Goal: Communication & Community: Connect with others

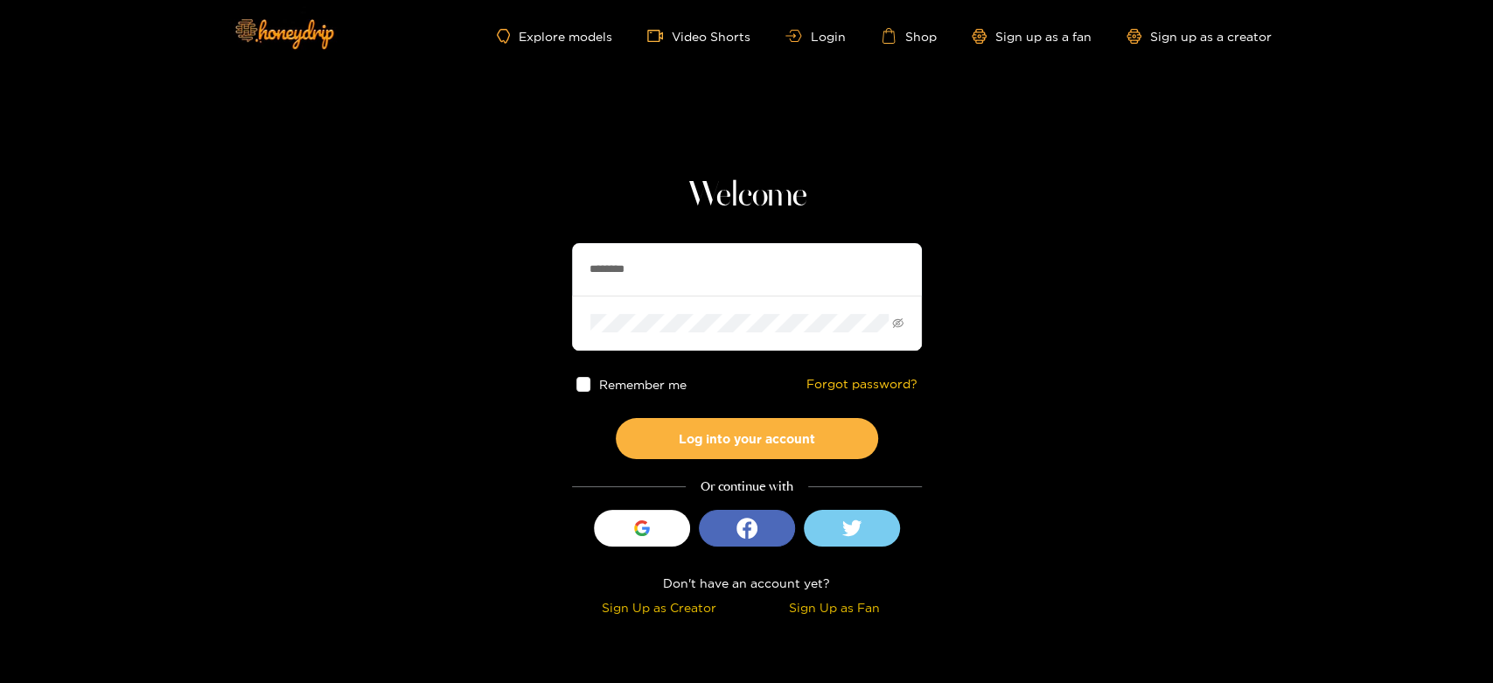
drag, startPoint x: 728, startPoint y: 257, endPoint x: 512, endPoint y: 256, distance: 216.1
click at [512, 256] on section "Welcome ******** Remember me Forgot password? Log into your account Or continue…" at bounding box center [746, 311] width 1493 height 622
paste input "*****"
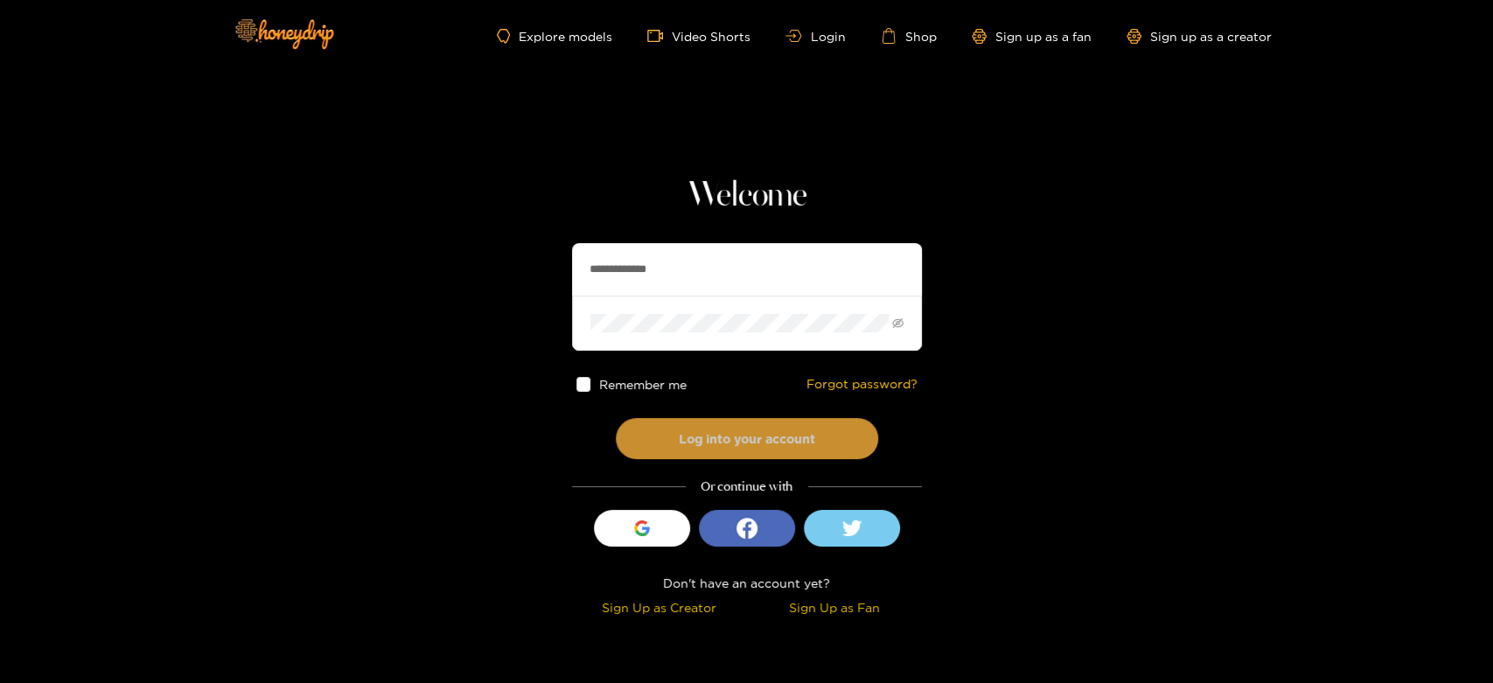
type input "**********"
click at [679, 453] on button "Log into your account" at bounding box center [747, 438] width 262 height 41
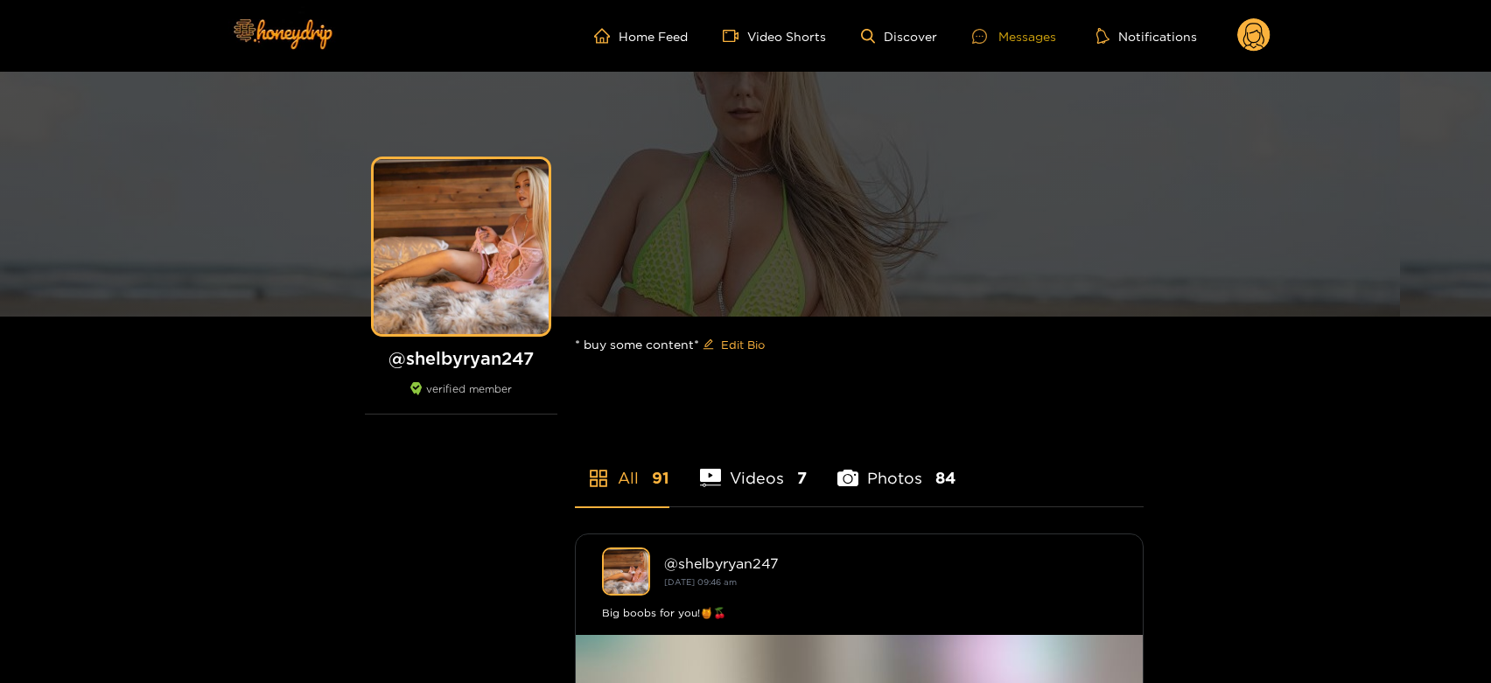
click at [1015, 40] on div "Messages" at bounding box center [1014, 36] width 84 height 20
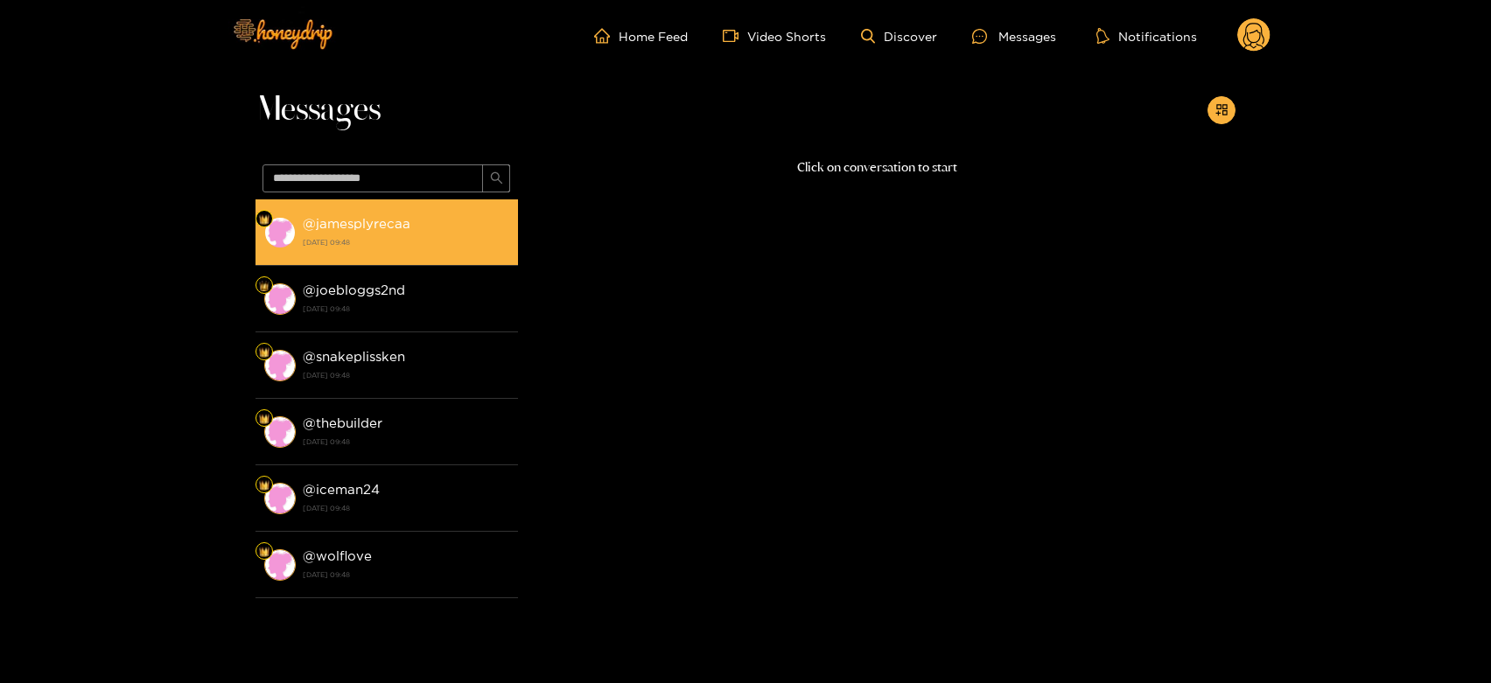
click at [367, 201] on li "@ jamesplyrecaa [DATE] 09:48" at bounding box center [386, 232] width 262 height 66
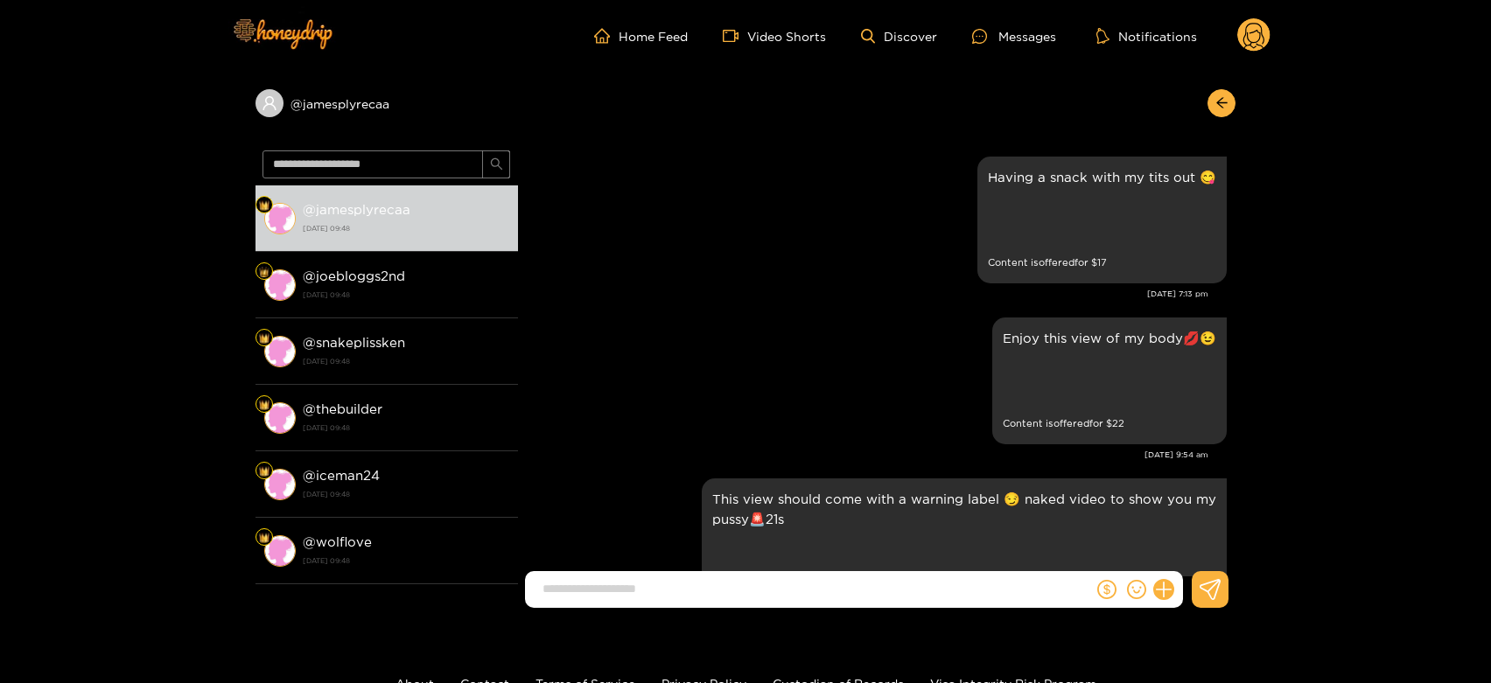
scroll to position [3814, 0]
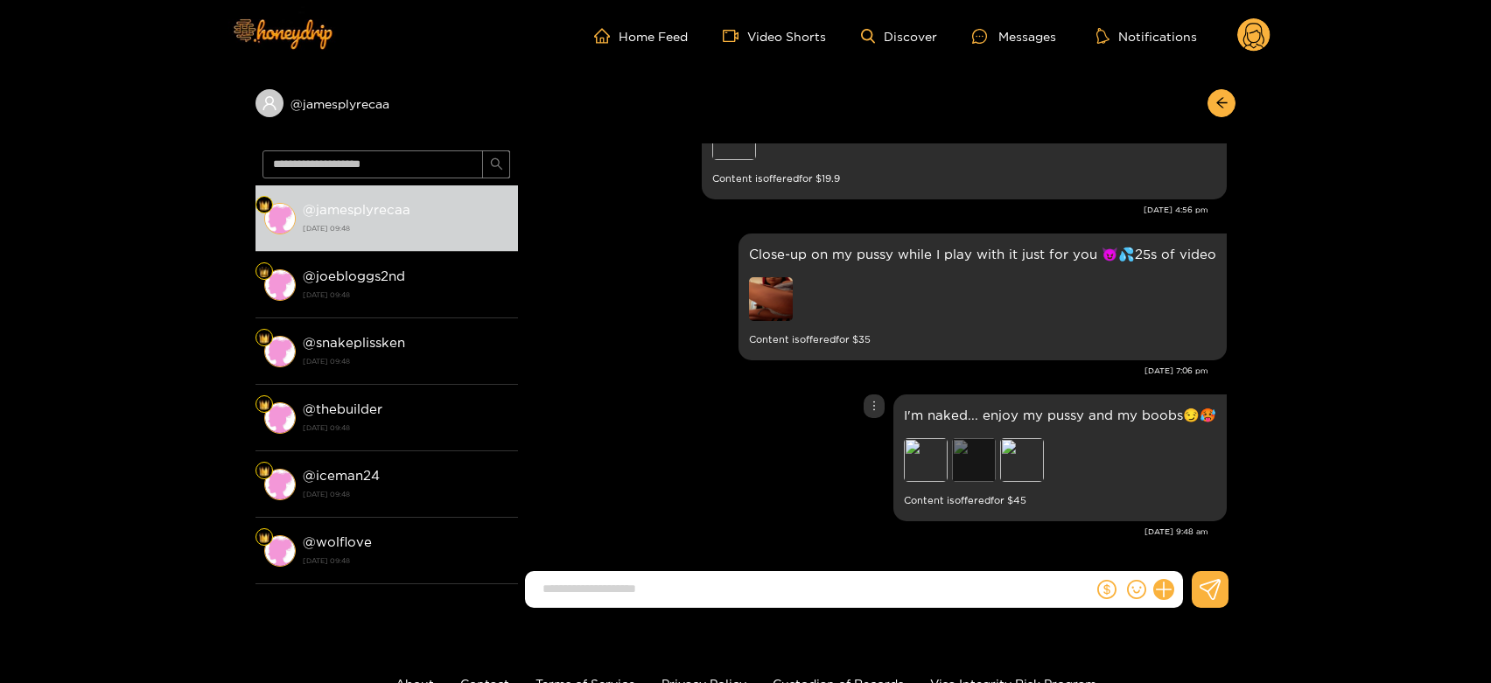
click at [959, 451] on div "Preview" at bounding box center [974, 460] width 44 height 44
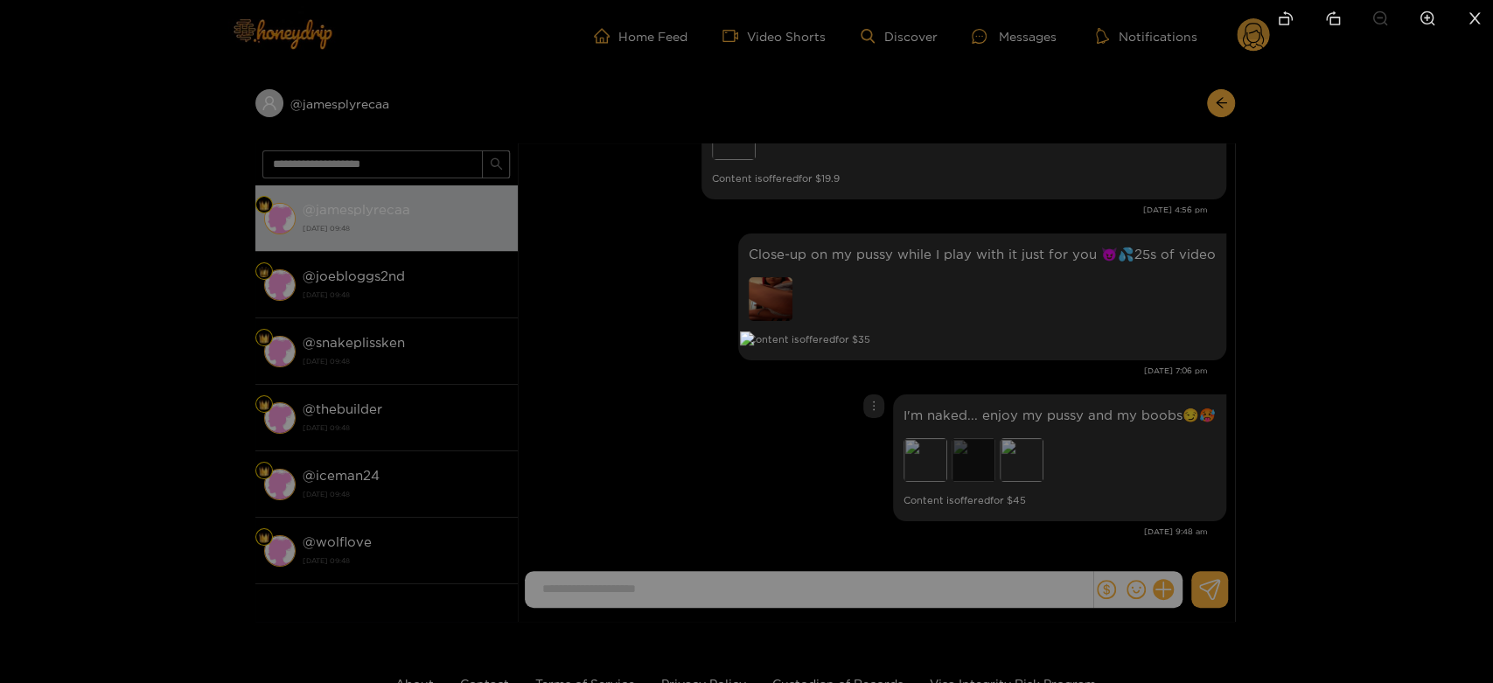
click at [959, 451] on div at bounding box center [746, 341] width 1493 height 683
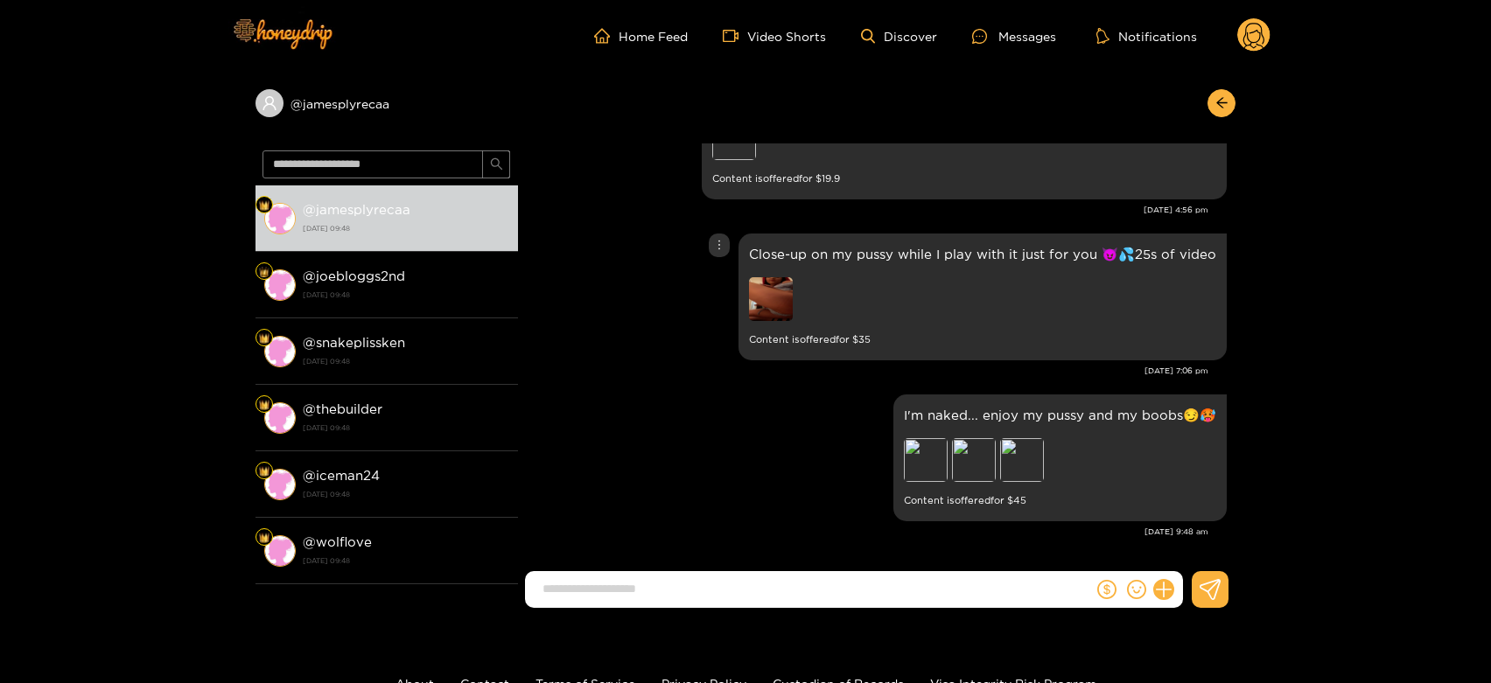
click at [773, 278] on img at bounding box center [771, 299] width 44 height 44
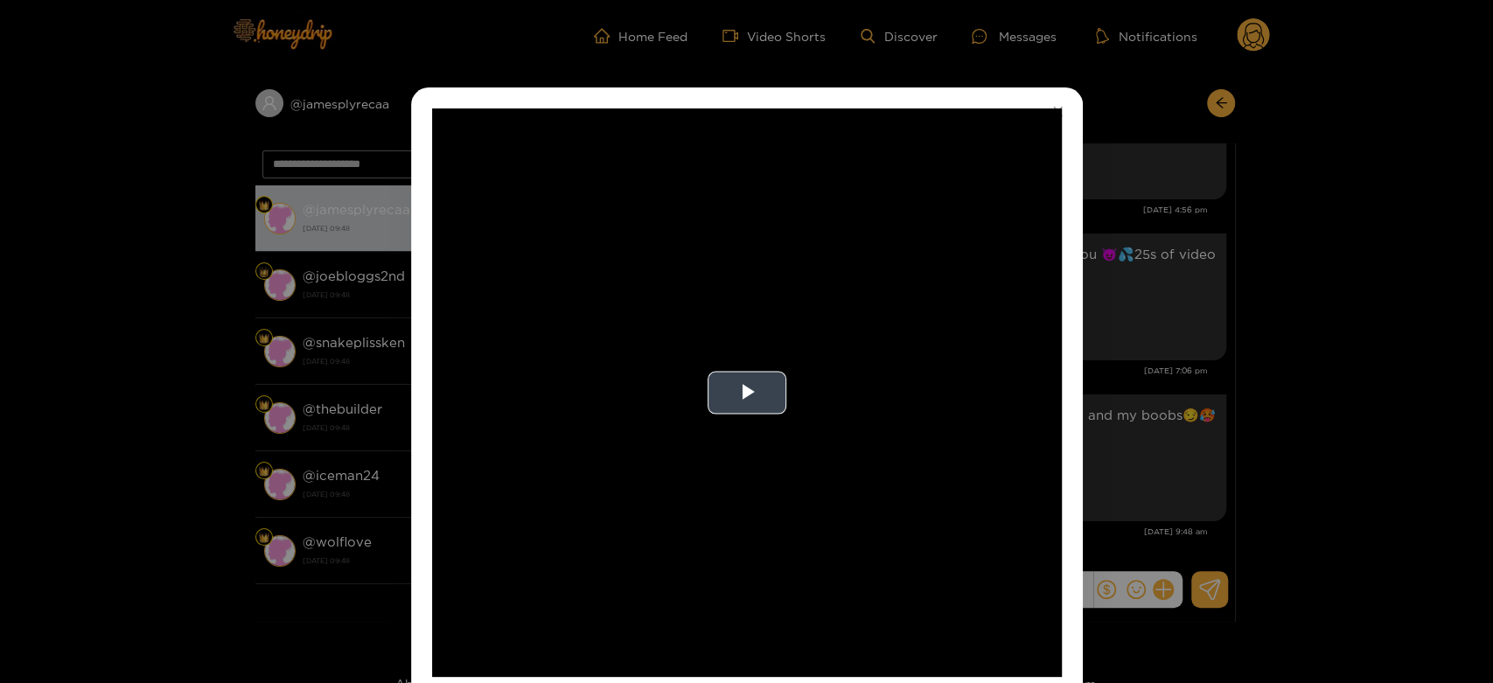
click at [833, 356] on video "Video Player" at bounding box center [747, 392] width 630 height 569
click at [834, 357] on video "Video Player" at bounding box center [747, 392] width 630 height 569
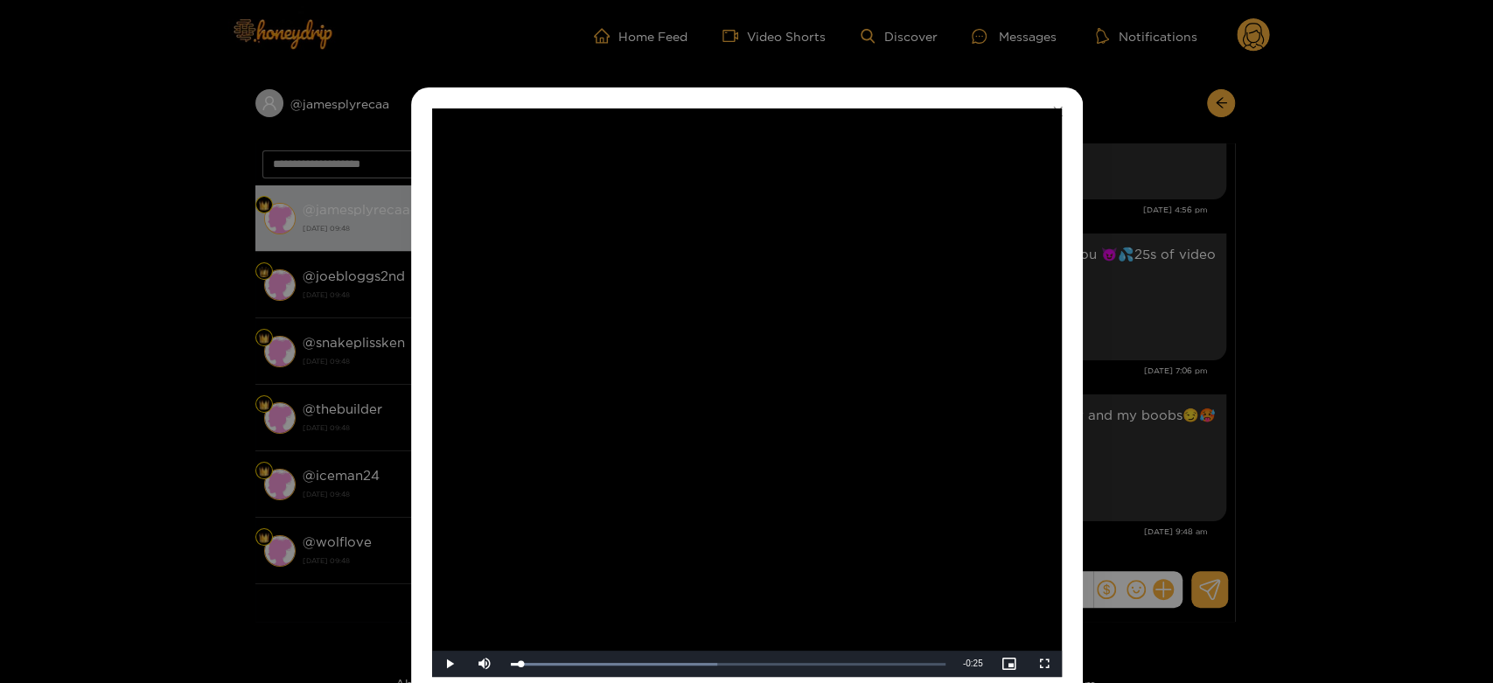
click at [1201, 381] on div "**********" at bounding box center [746, 341] width 1493 height 683
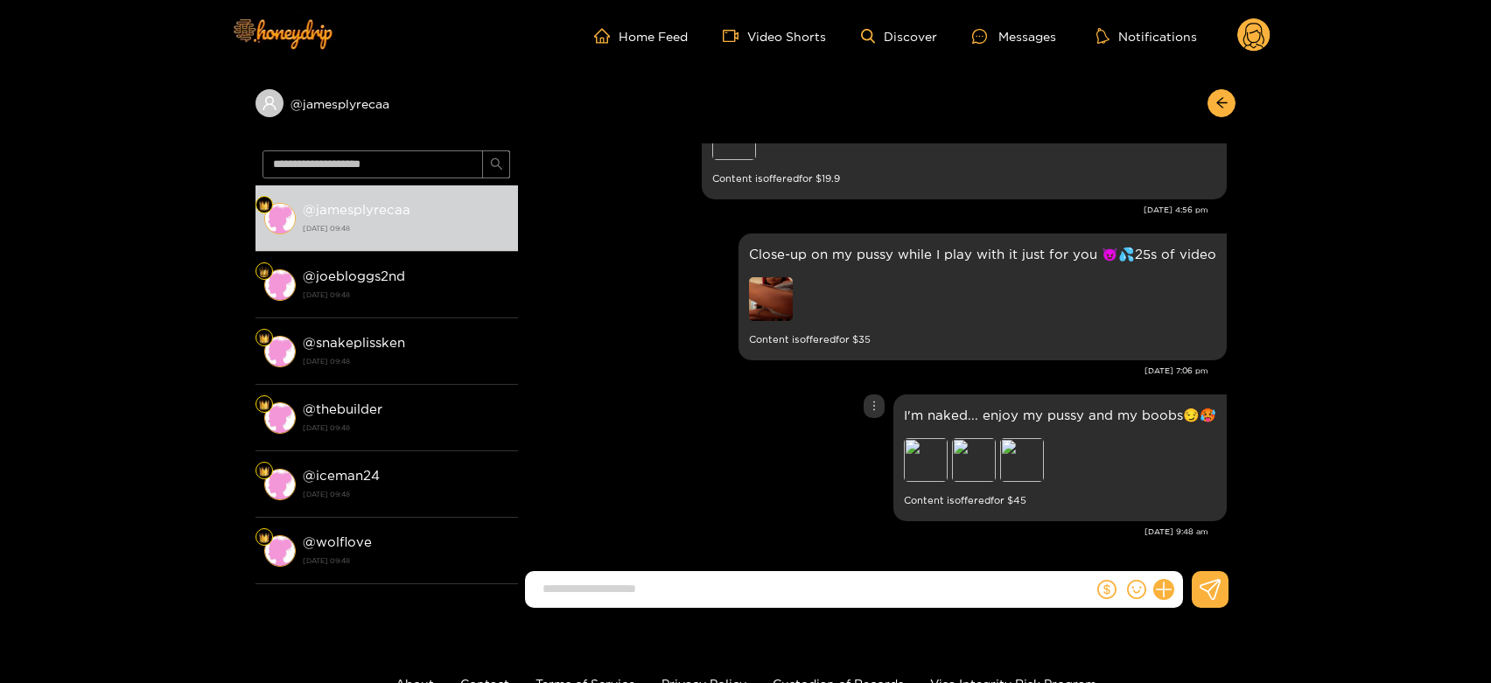
scroll to position [3717, 0]
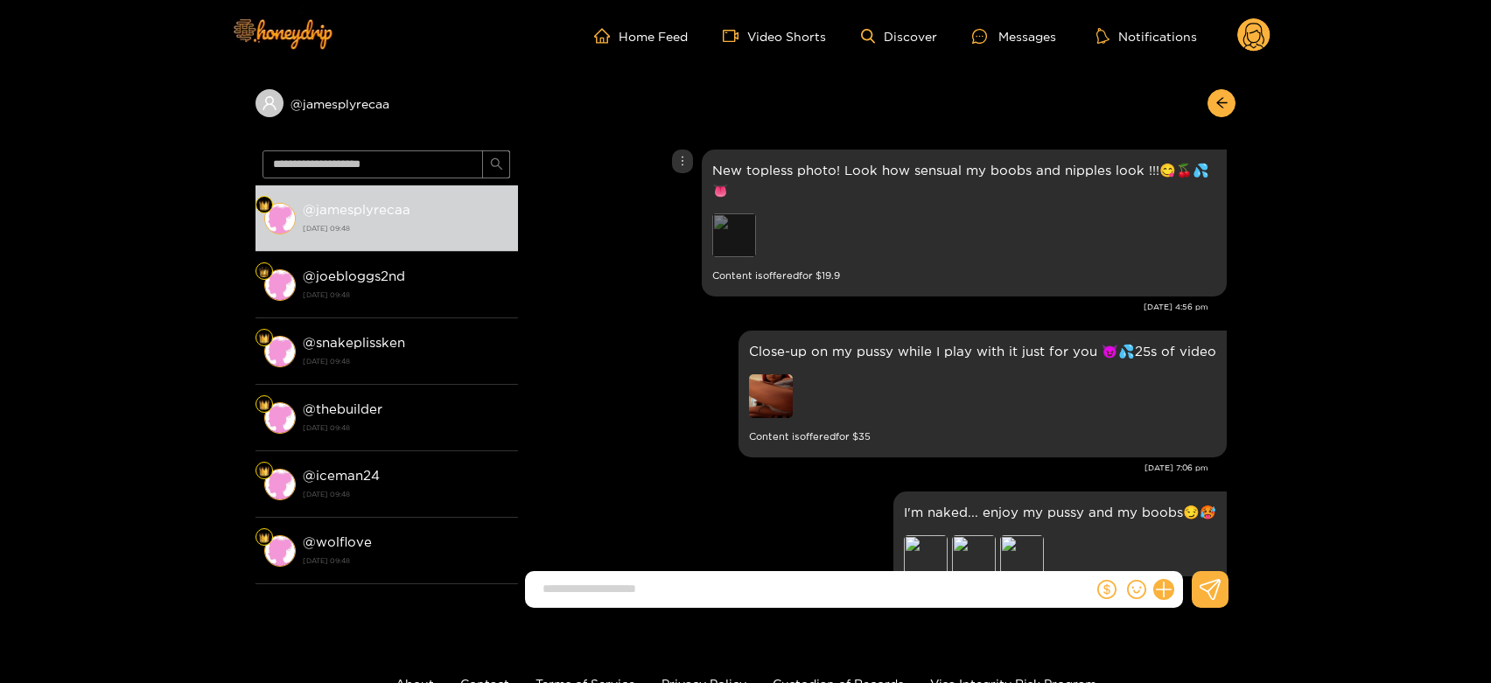
click at [742, 245] on div "Preview" at bounding box center [734, 235] width 44 height 44
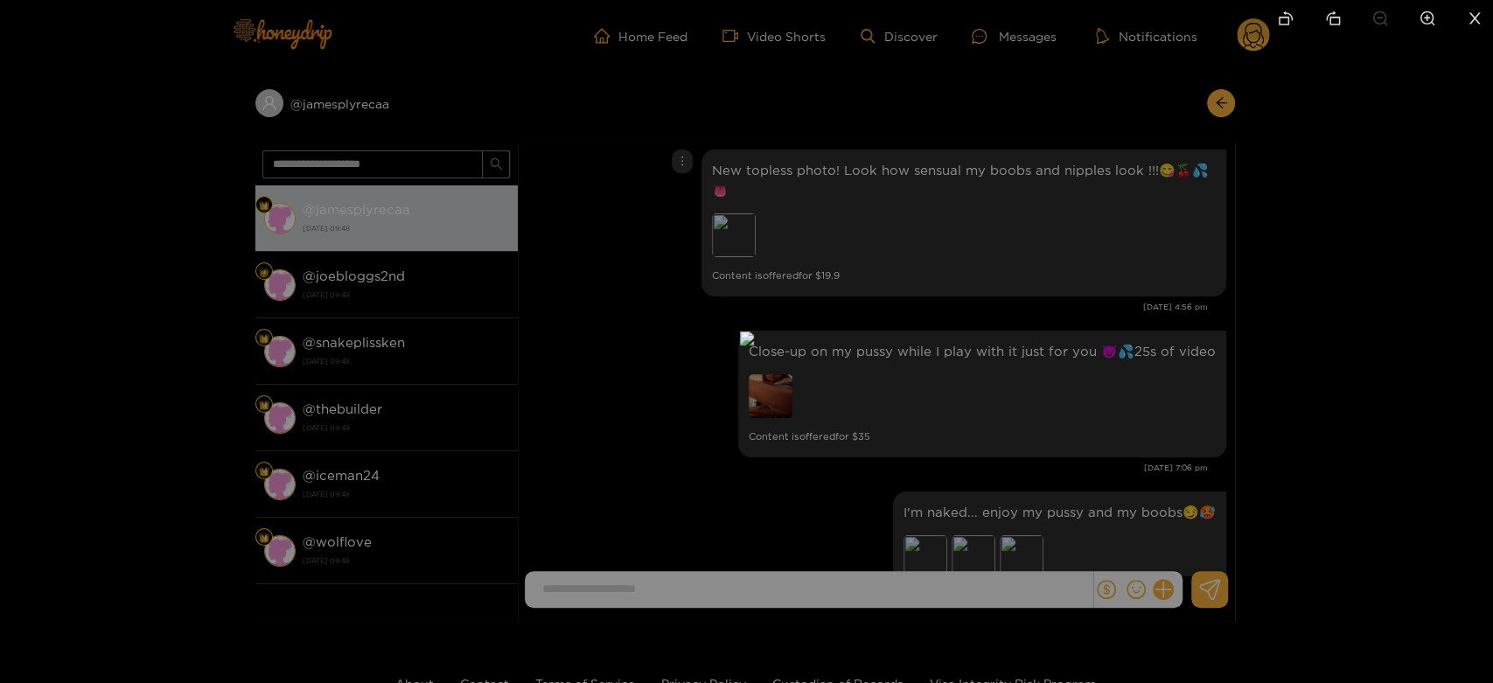
click at [1047, 304] on div at bounding box center [746, 341] width 1493 height 683
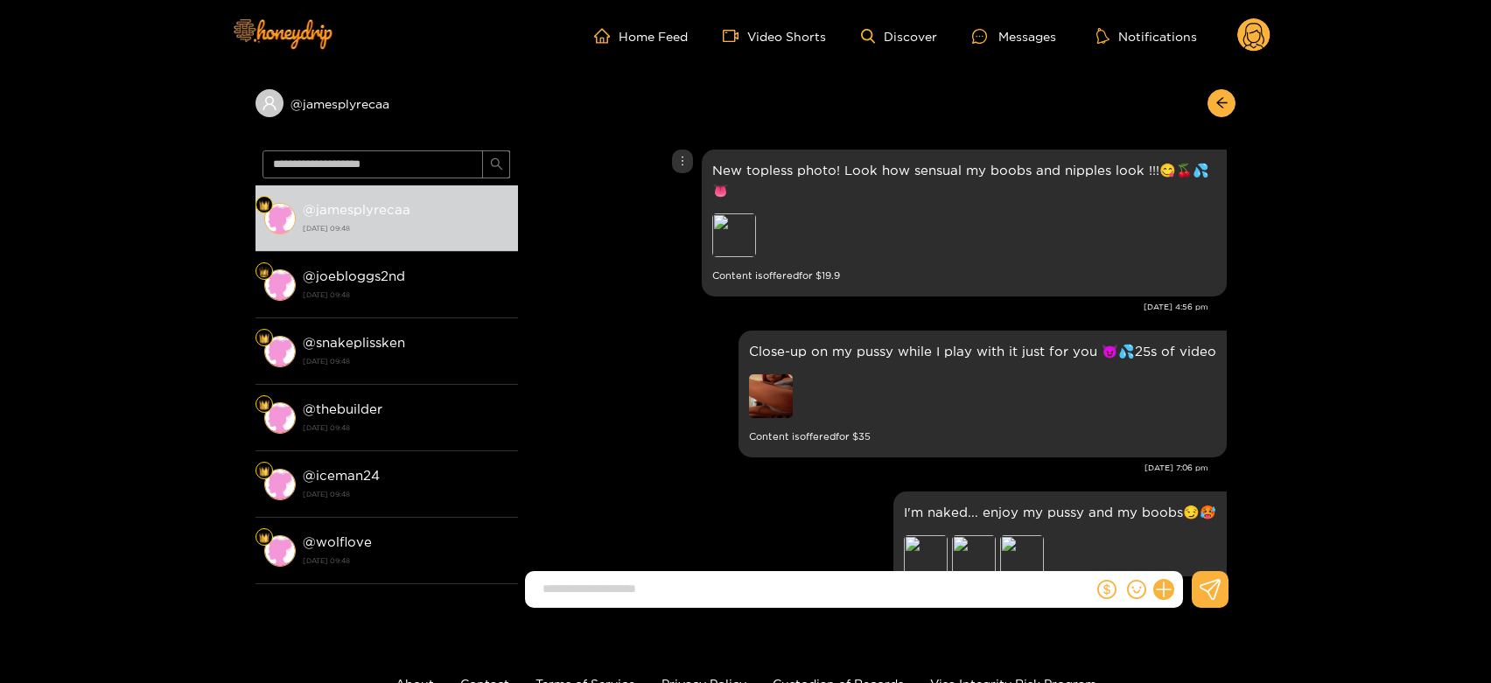
click at [742, 229] on div "Preview" at bounding box center [734, 235] width 44 height 44
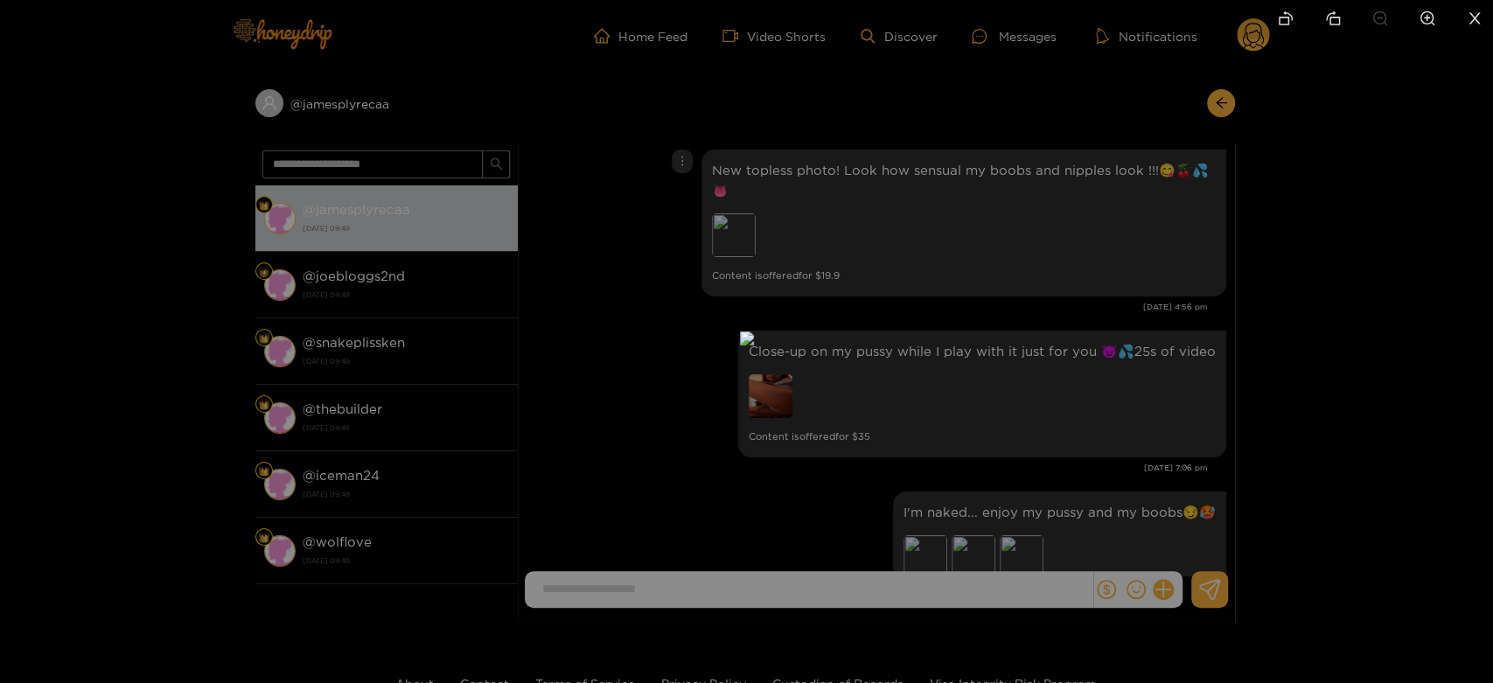
click at [1107, 331] on div at bounding box center [746, 341] width 1493 height 683
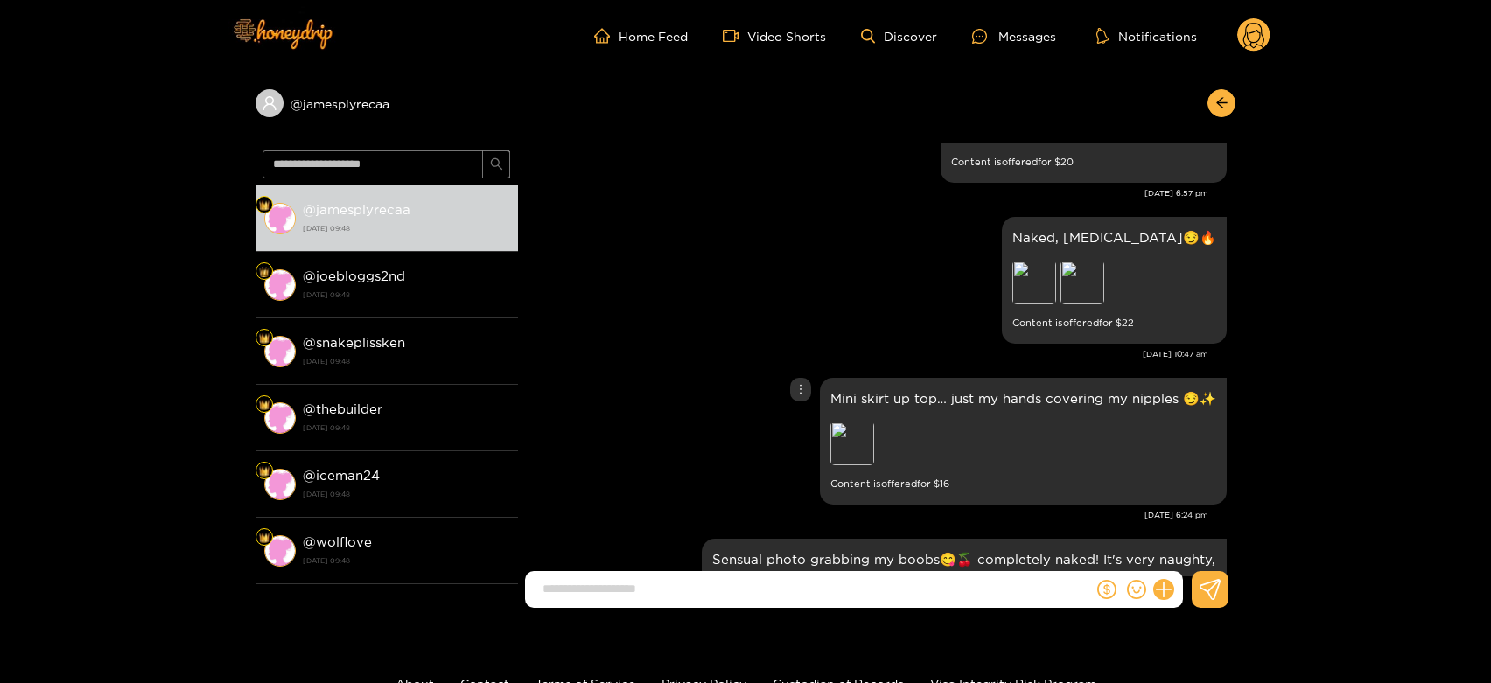
scroll to position [3134, 0]
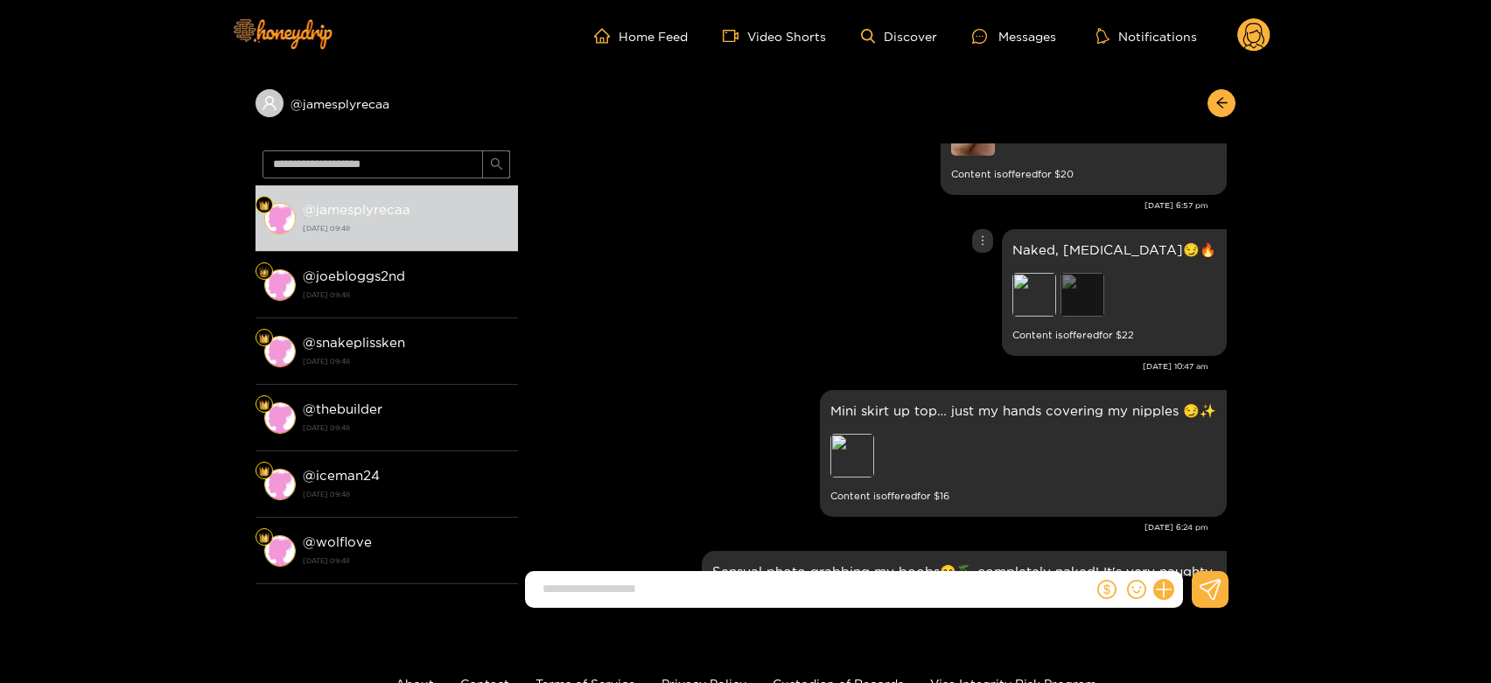
click at [1104, 300] on div "Preview" at bounding box center [1082, 295] width 44 height 44
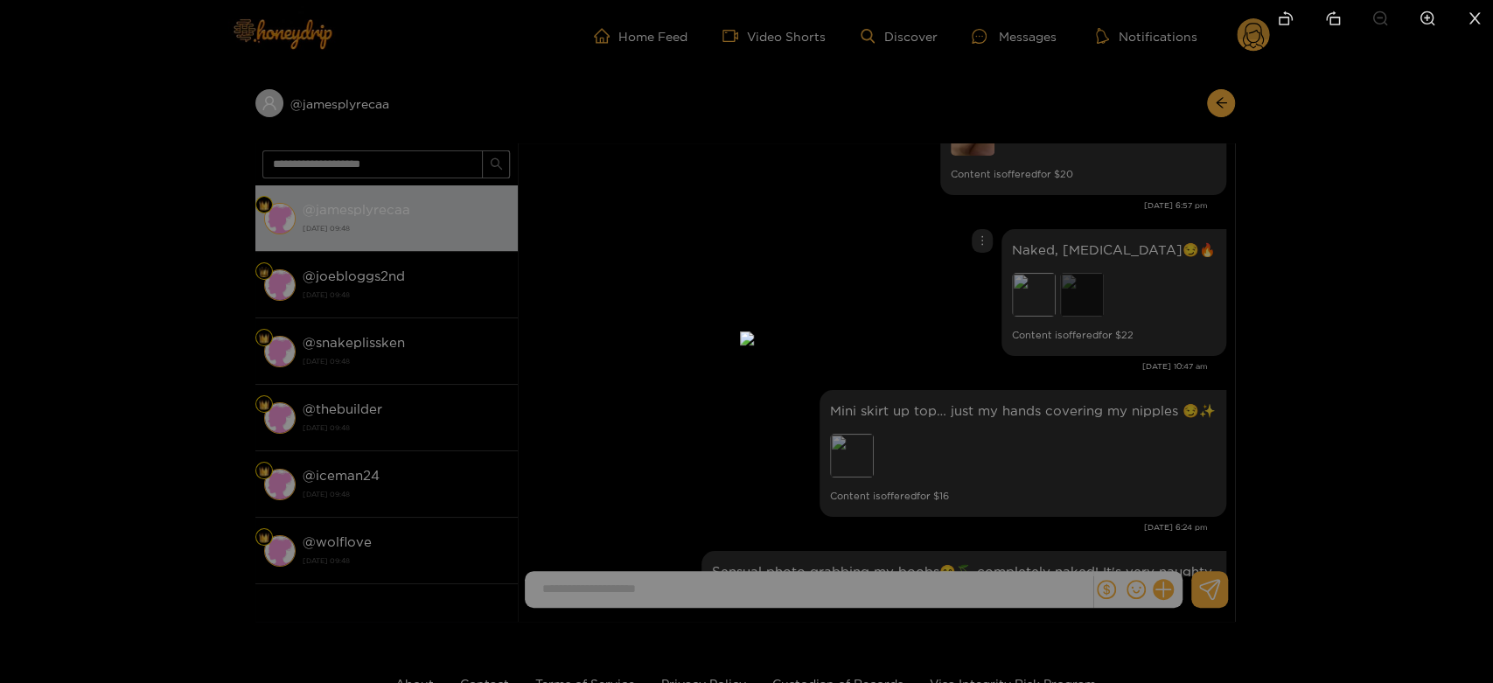
click at [1134, 300] on div at bounding box center [746, 341] width 1493 height 683
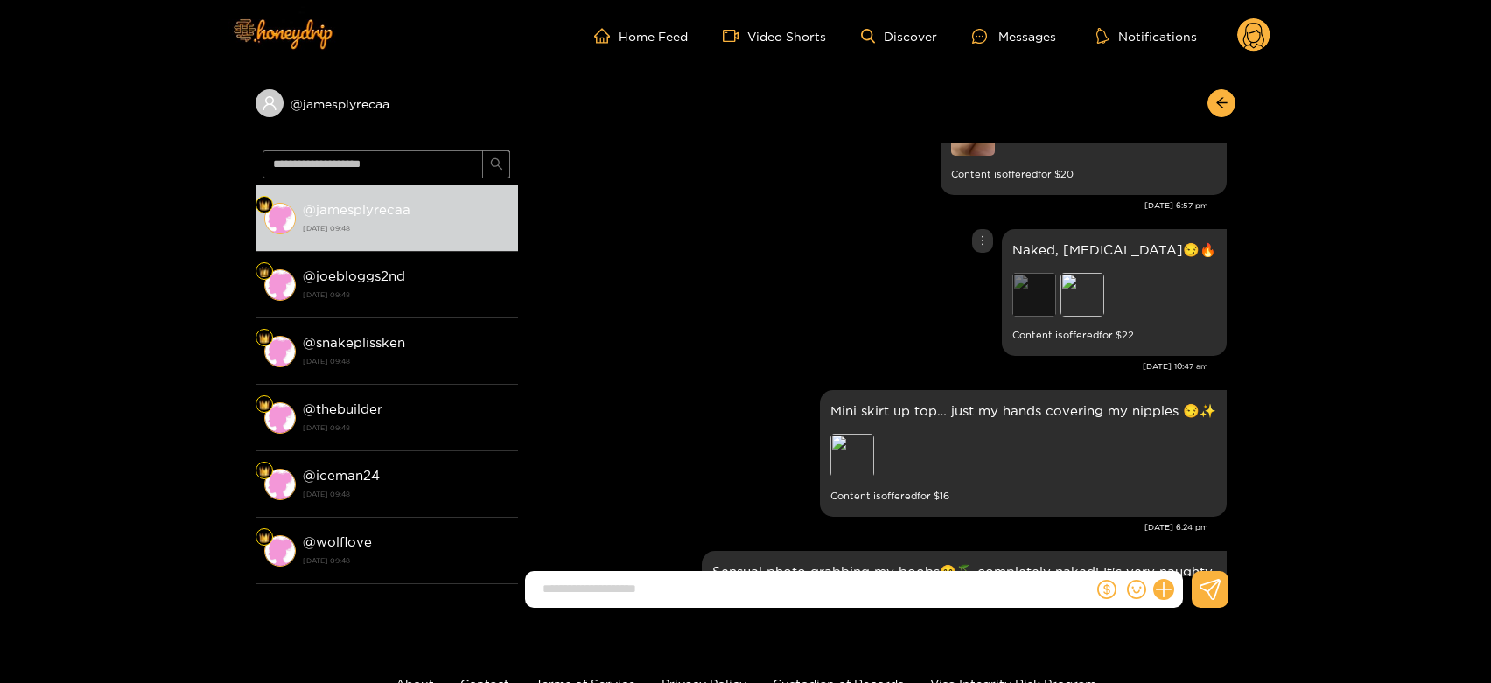
click at [1056, 294] on div "Preview" at bounding box center [1034, 295] width 44 height 44
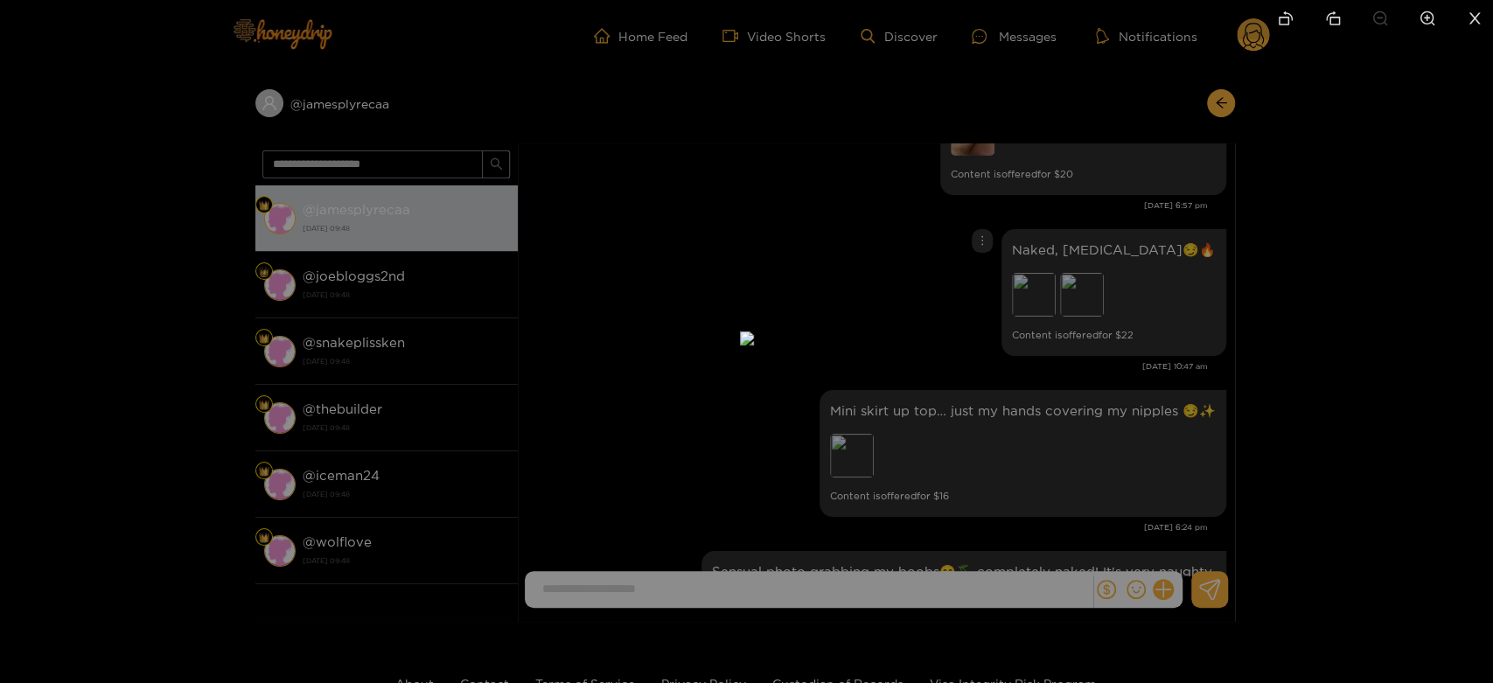
click at [1137, 341] on div at bounding box center [746, 341] width 1493 height 683
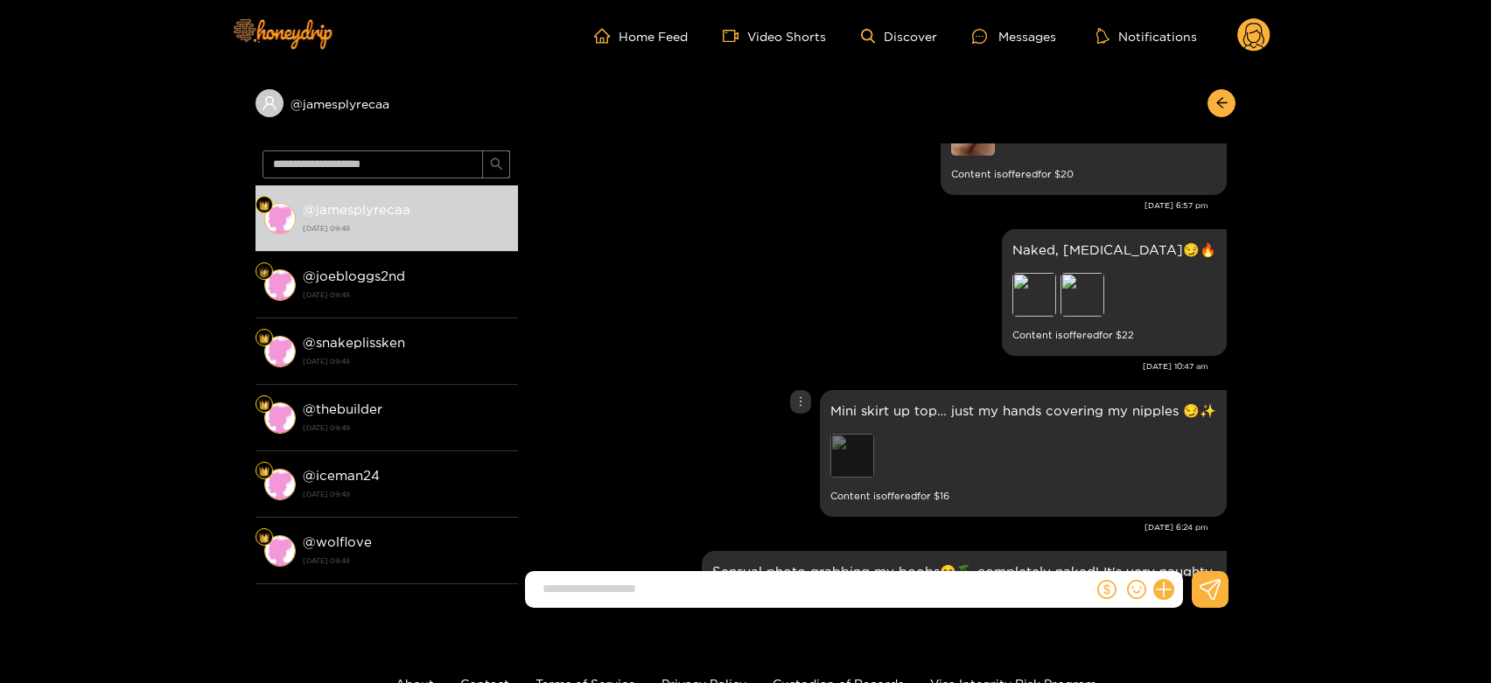
click at [852, 450] on div "Preview" at bounding box center [852, 456] width 44 height 44
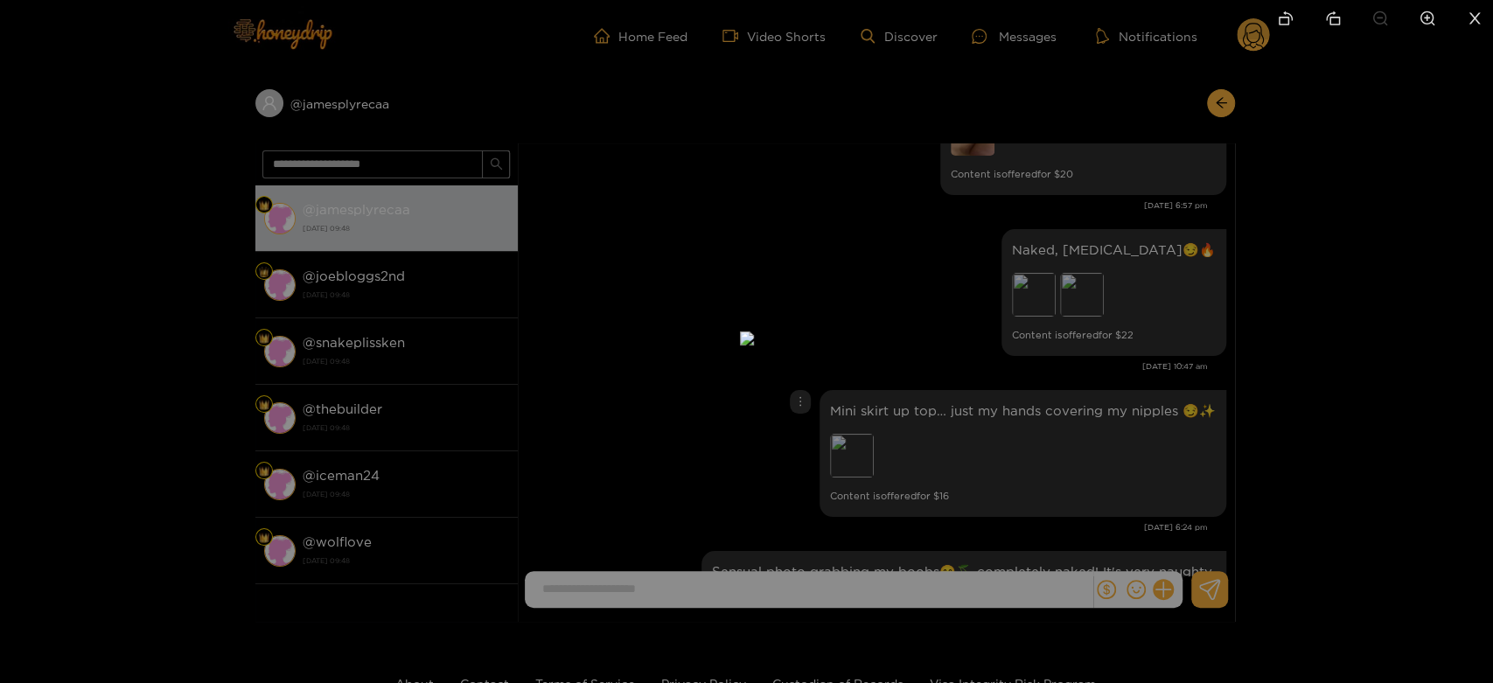
click at [1048, 439] on div at bounding box center [746, 341] width 1493 height 683
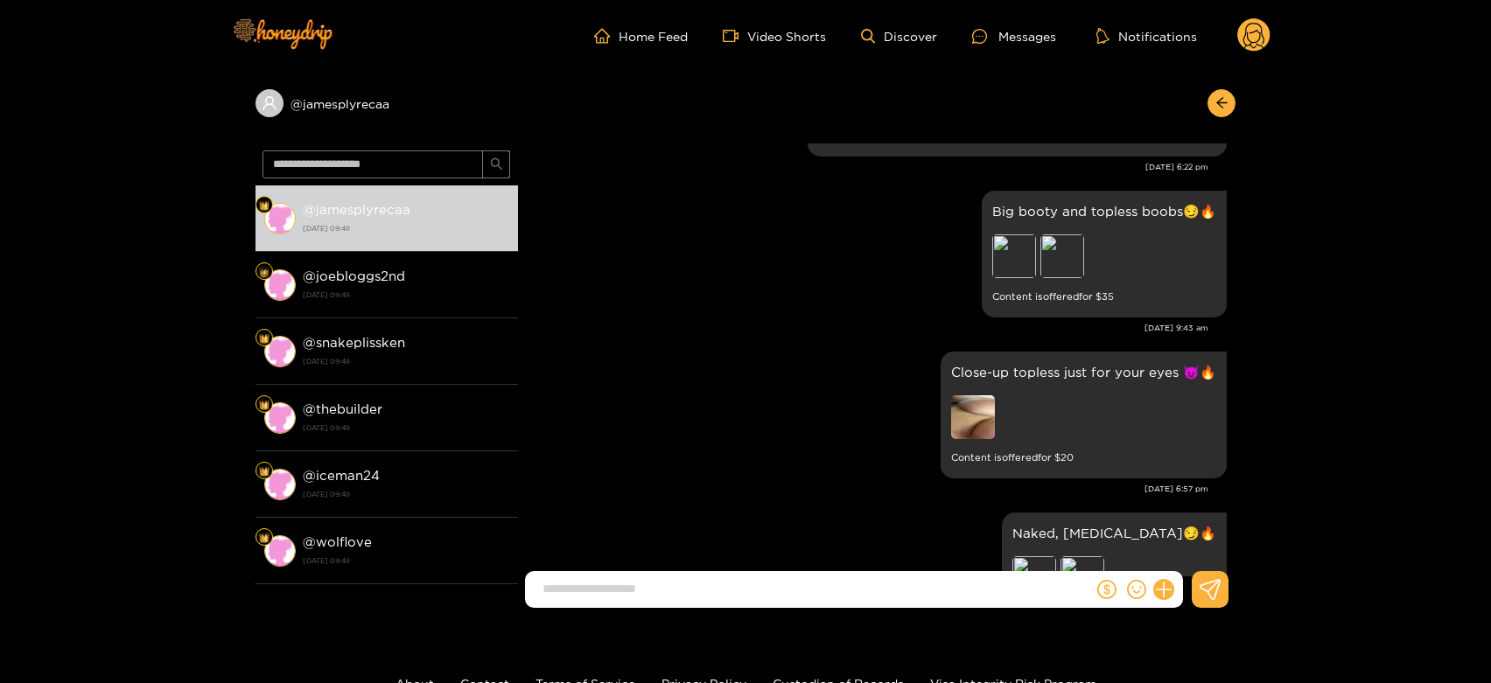
scroll to position [2842, 0]
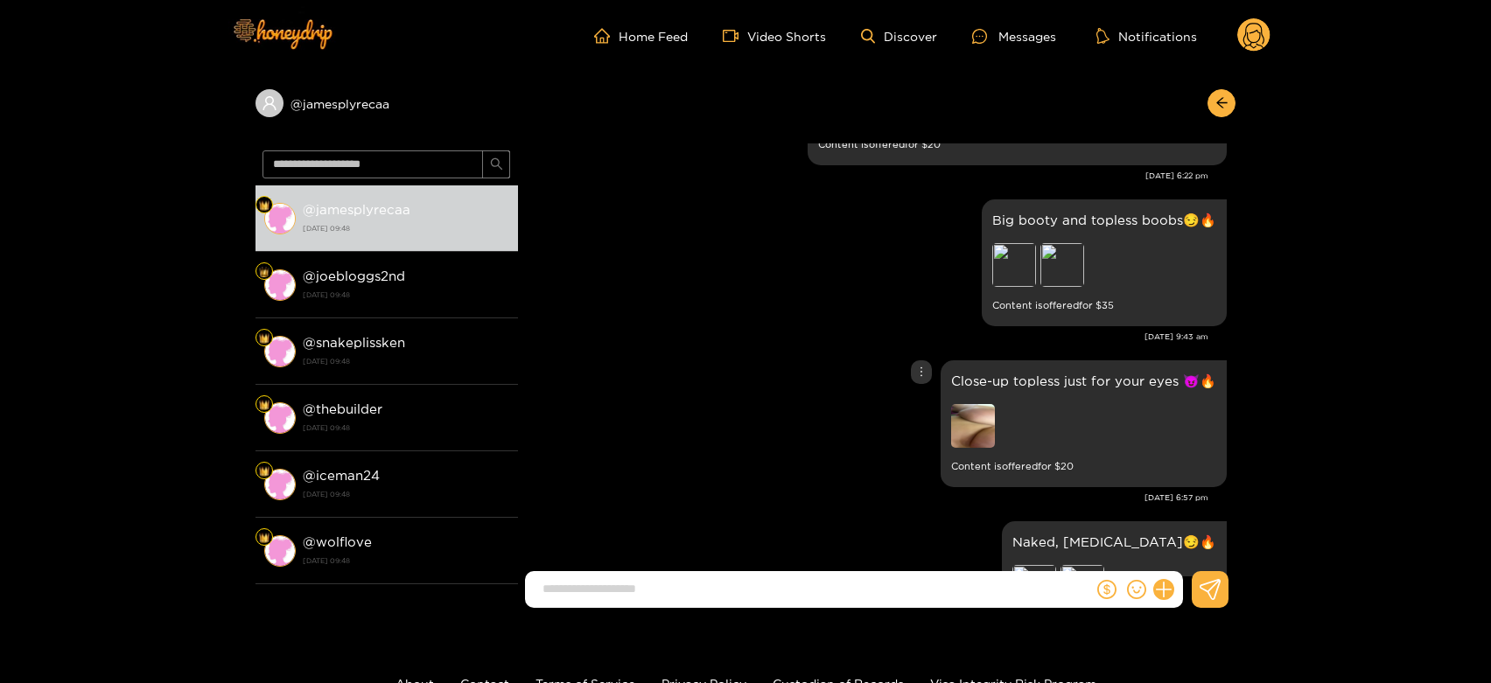
click at [983, 445] on img at bounding box center [973, 426] width 44 height 44
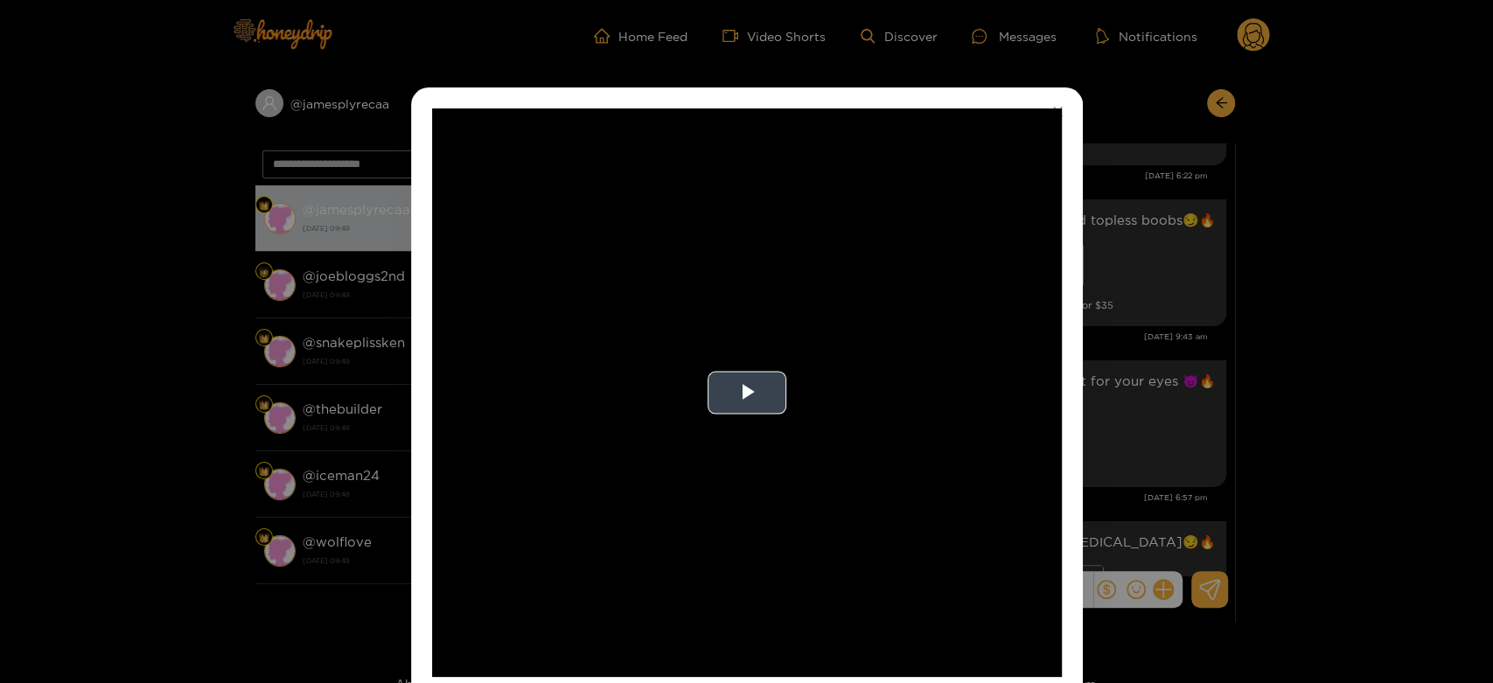
click at [952, 429] on video "Video Player" at bounding box center [747, 392] width 630 height 569
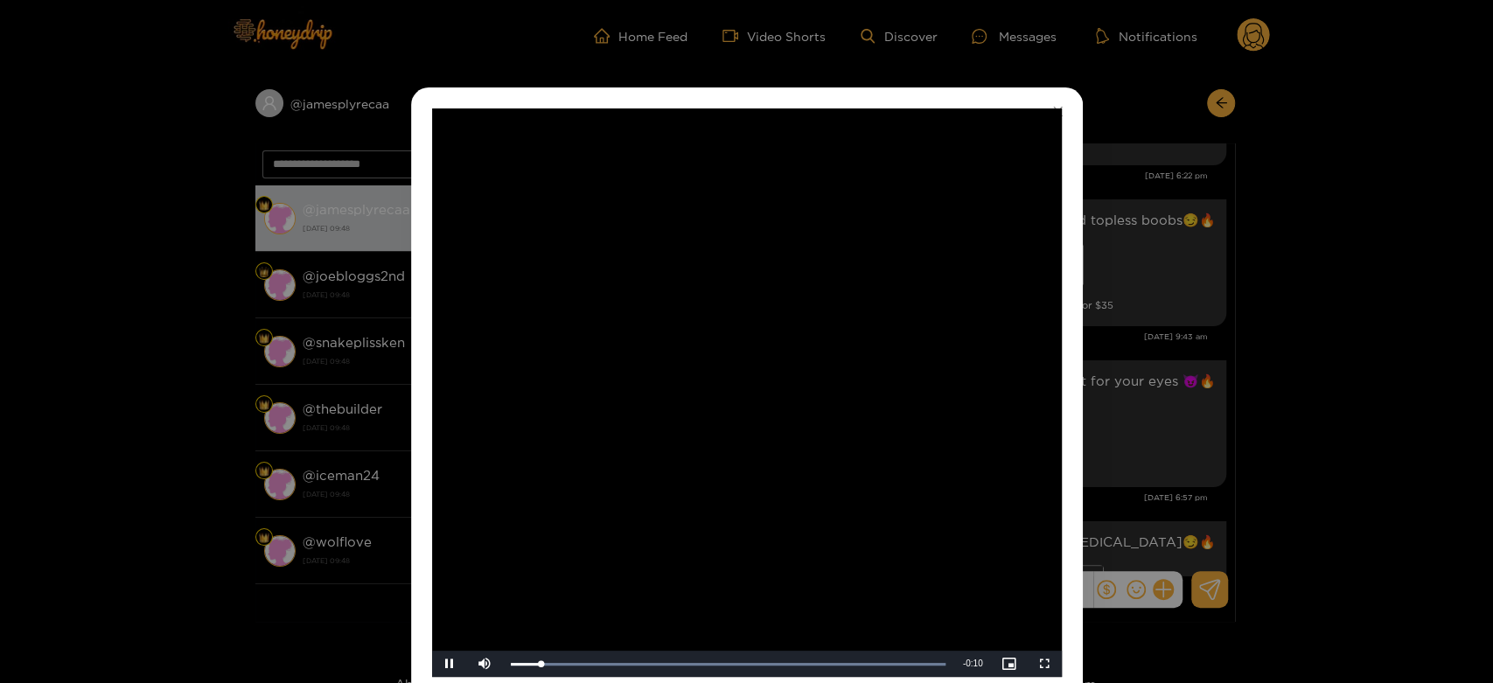
click at [952, 429] on video "Video Player" at bounding box center [747, 392] width 630 height 569
click at [1225, 412] on div "**********" at bounding box center [746, 341] width 1493 height 683
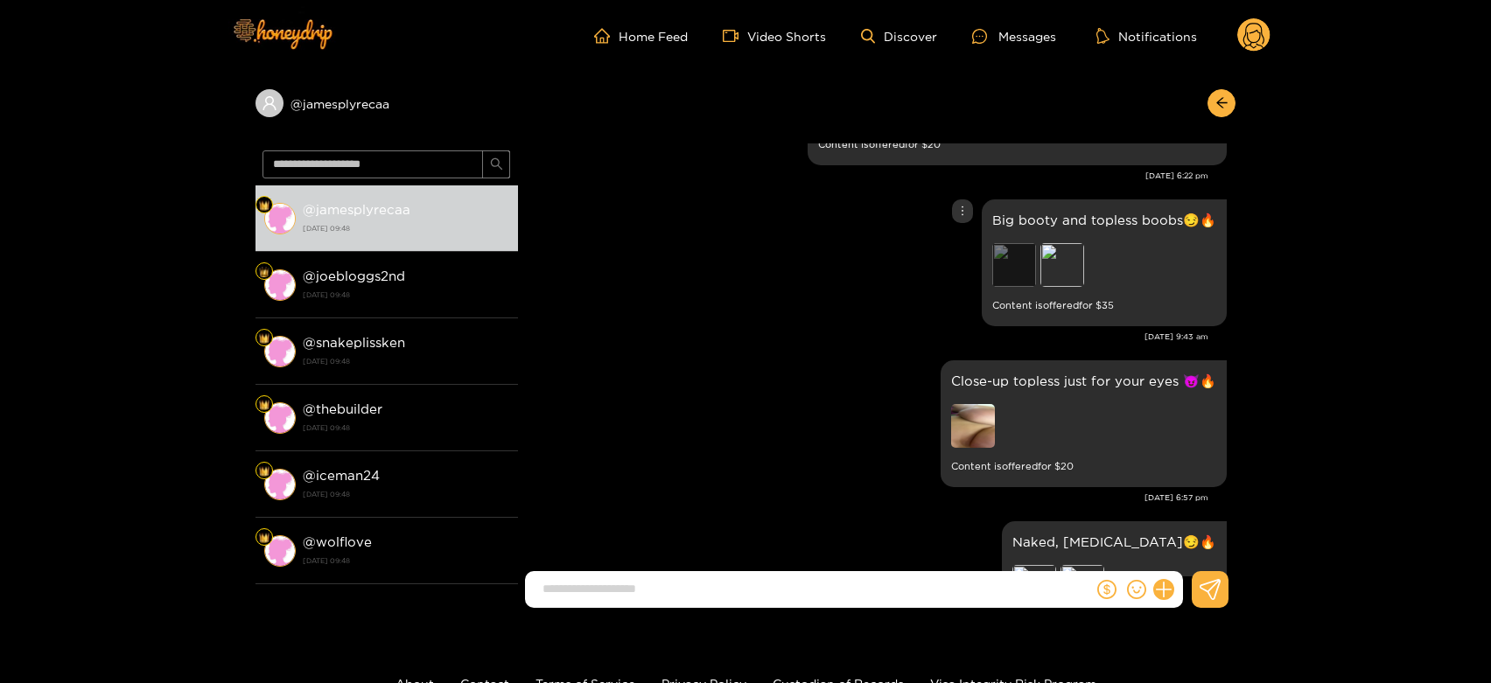
click at [1020, 269] on div "Preview" at bounding box center [1014, 265] width 44 height 44
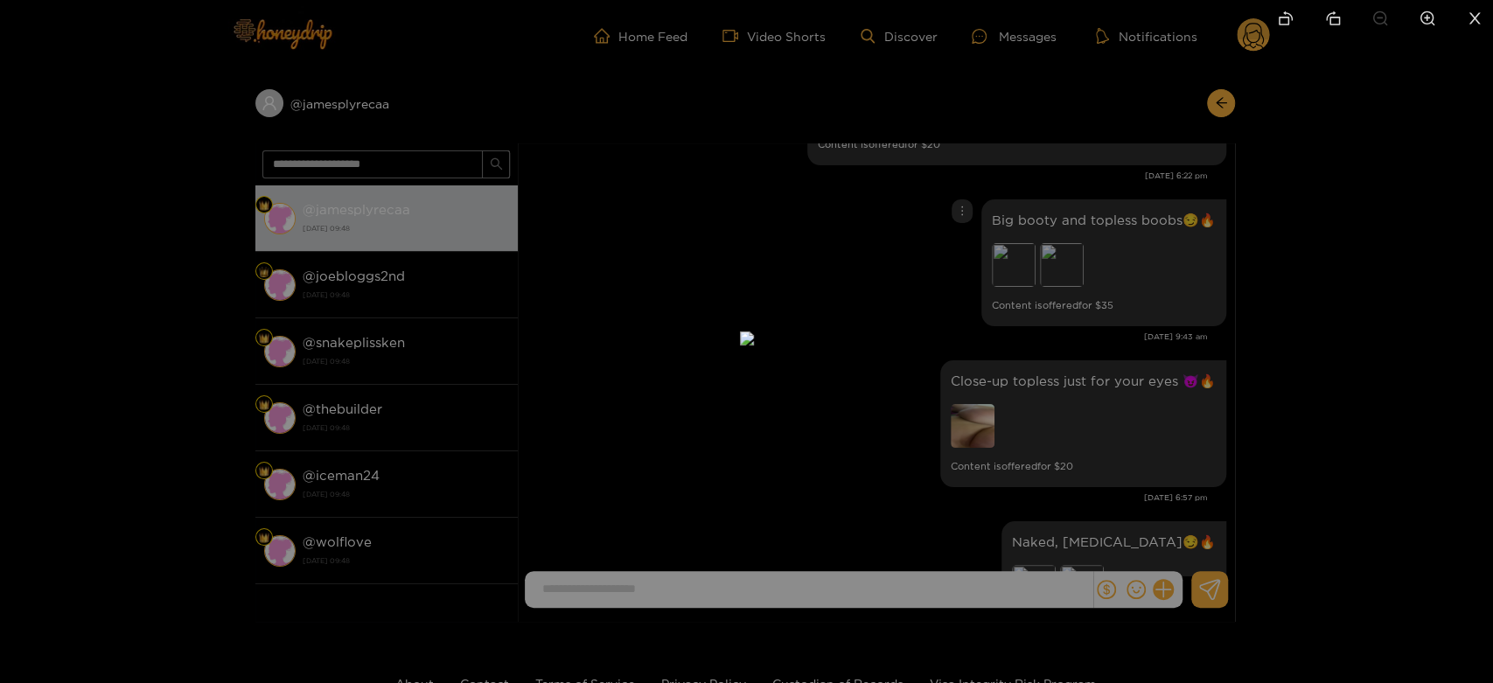
click at [1131, 387] on div at bounding box center [746, 341] width 1493 height 683
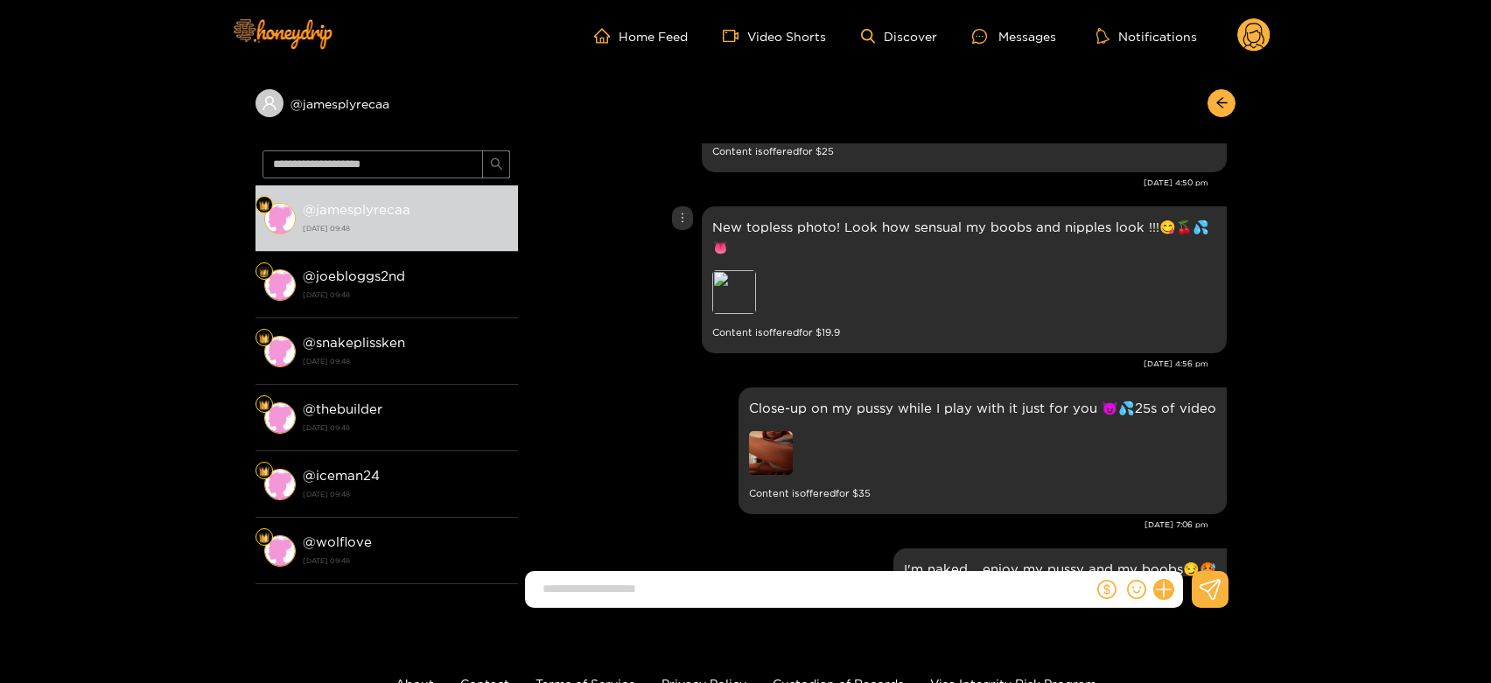
scroll to position [3814, 0]
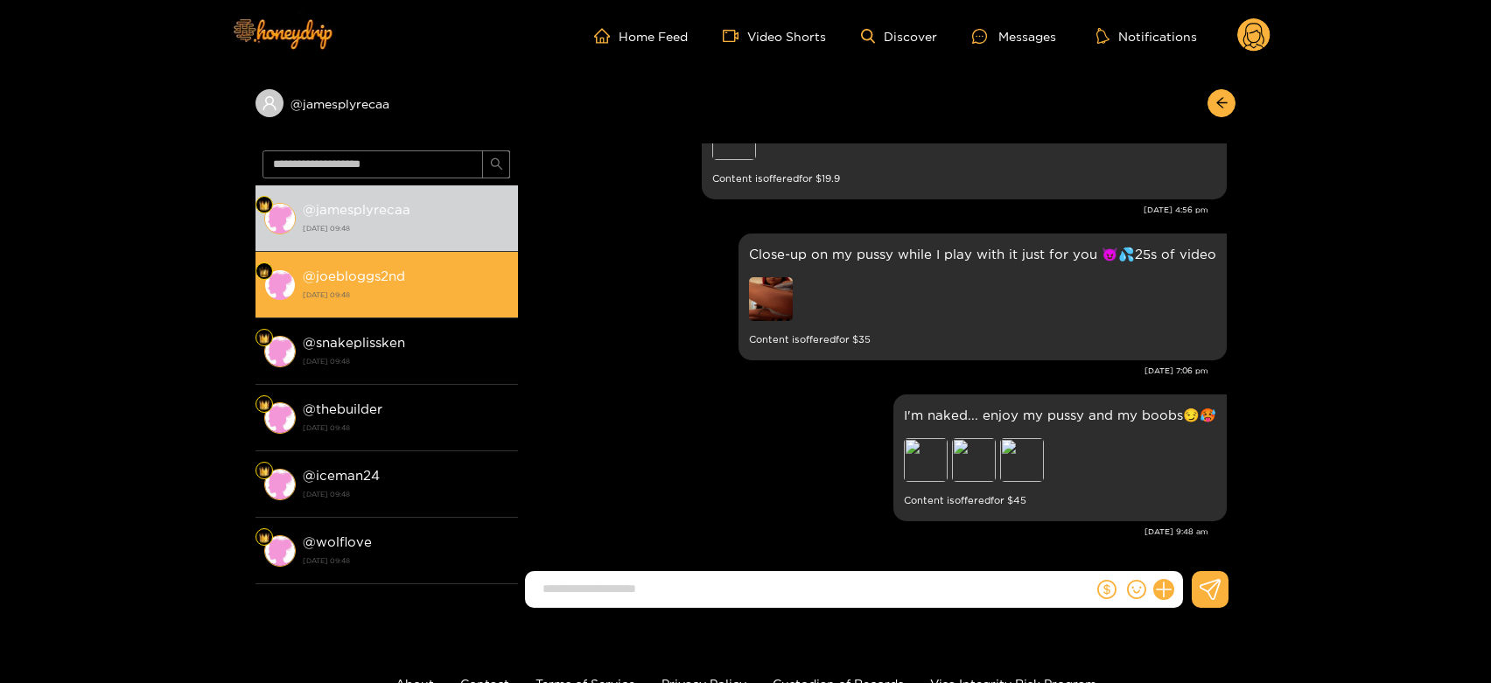
click at [424, 282] on div "@ joebloggs2nd [DATE] 09:48" at bounding box center [406, 284] width 206 height 39
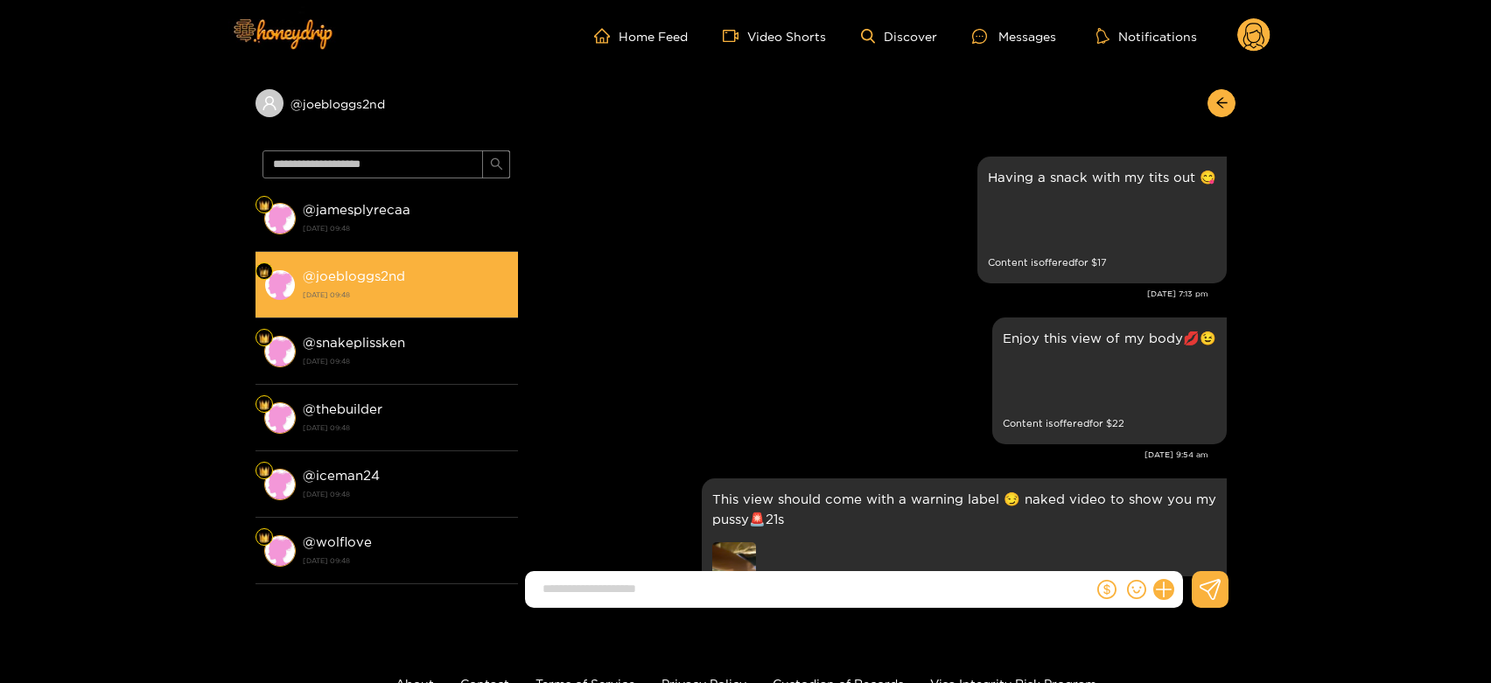
scroll to position [3814, 0]
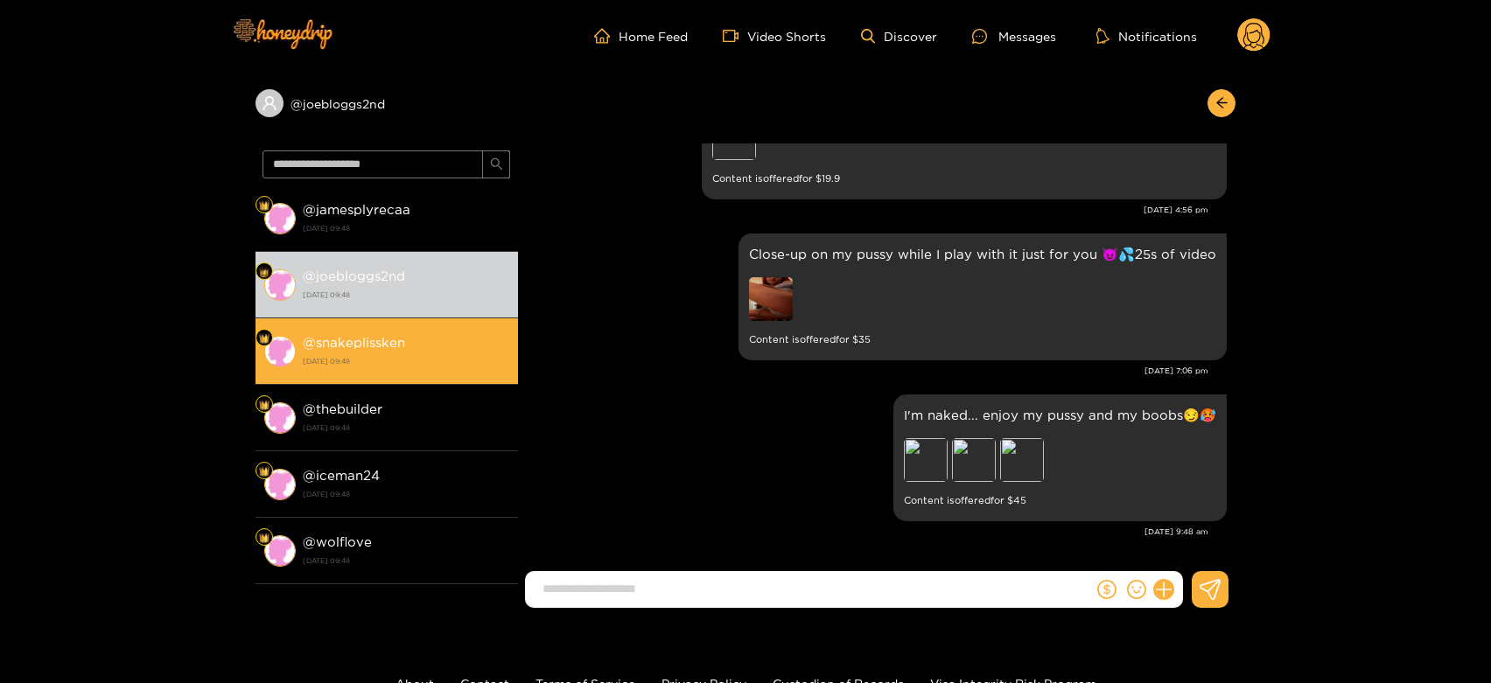
click at [386, 350] on div "@ snakeplissken [DATE] 09:48" at bounding box center [406, 351] width 206 height 39
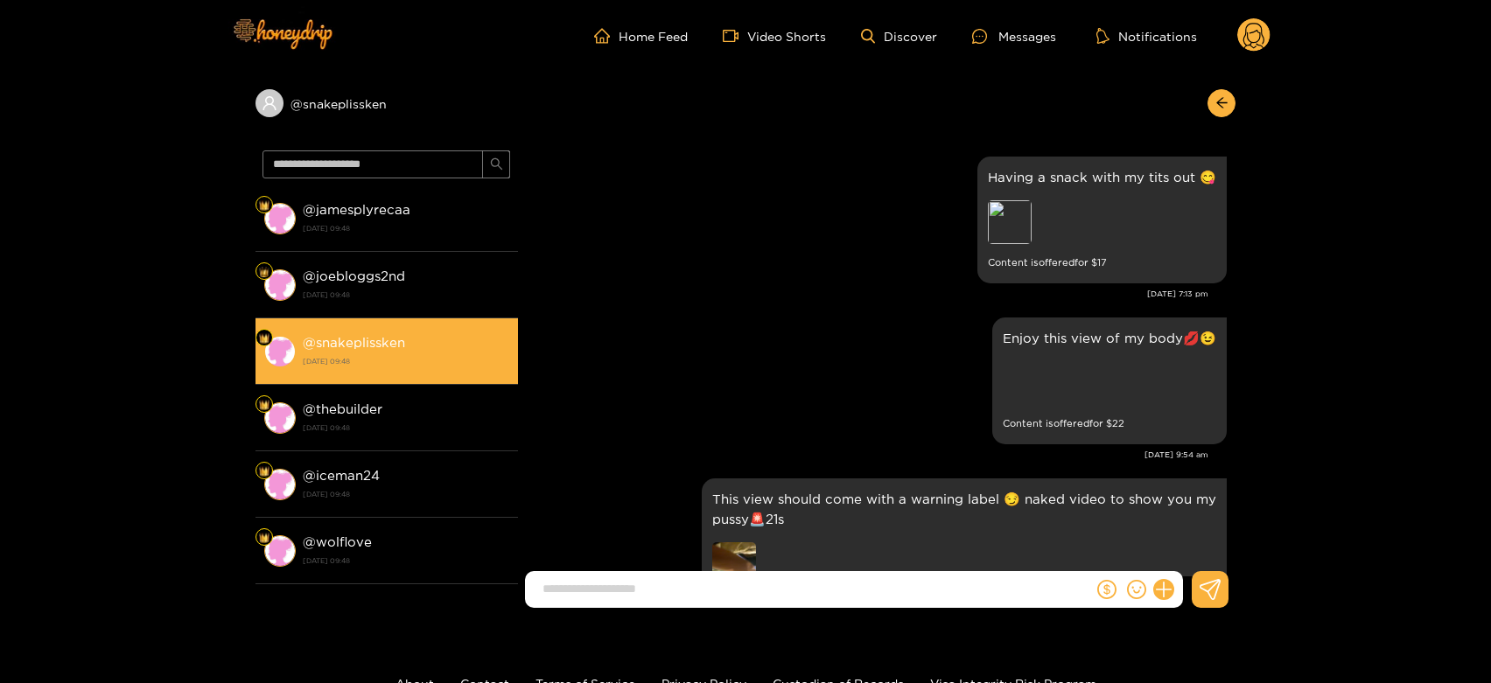
scroll to position [3814, 0]
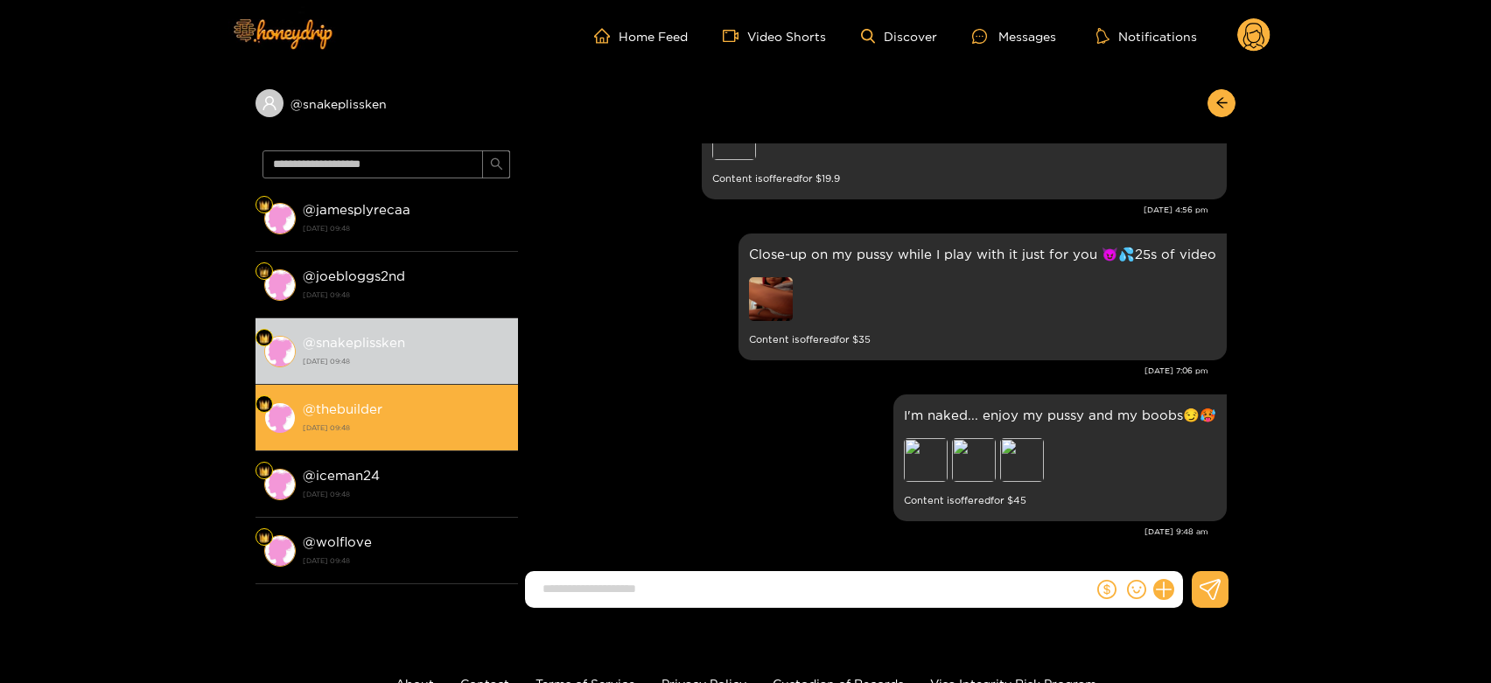
click at [389, 411] on div "@ thebuilder [DATE] 09:48" at bounding box center [406, 417] width 206 height 39
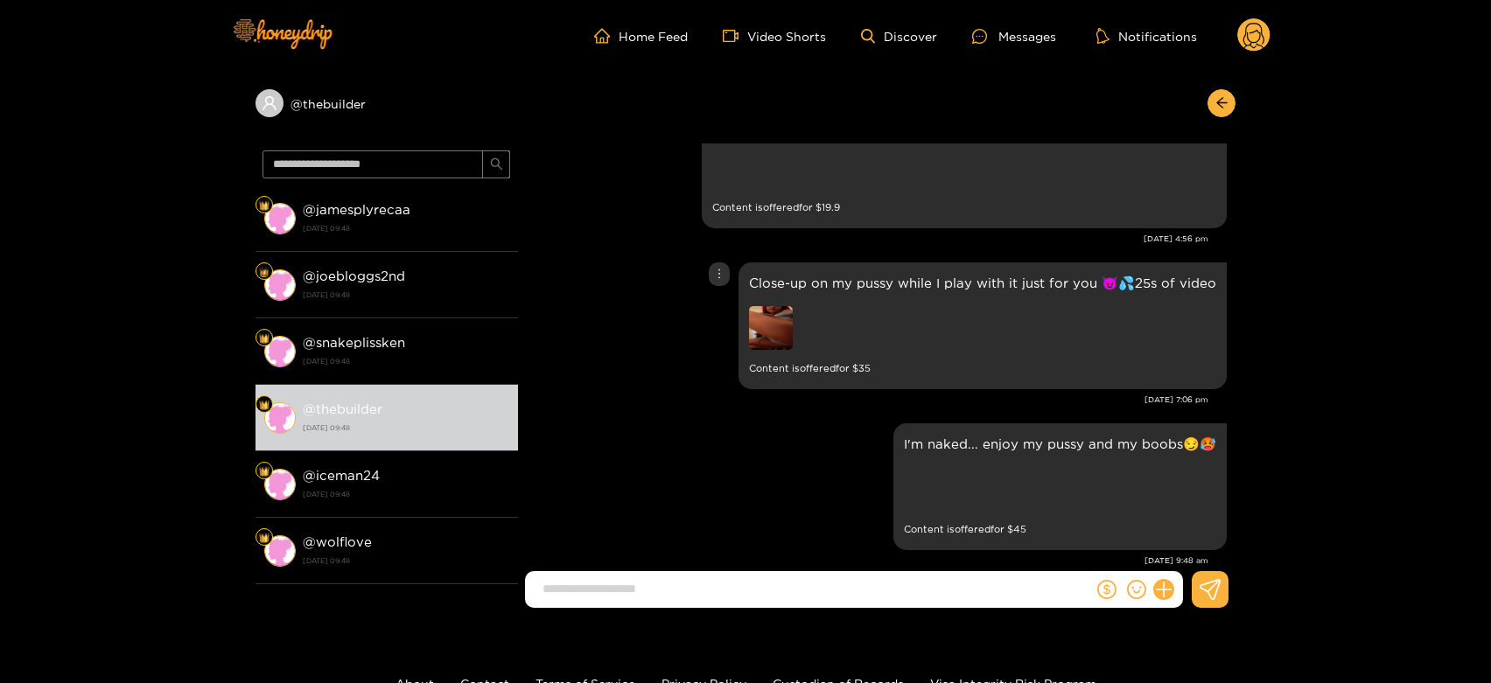
scroll to position [3814, 0]
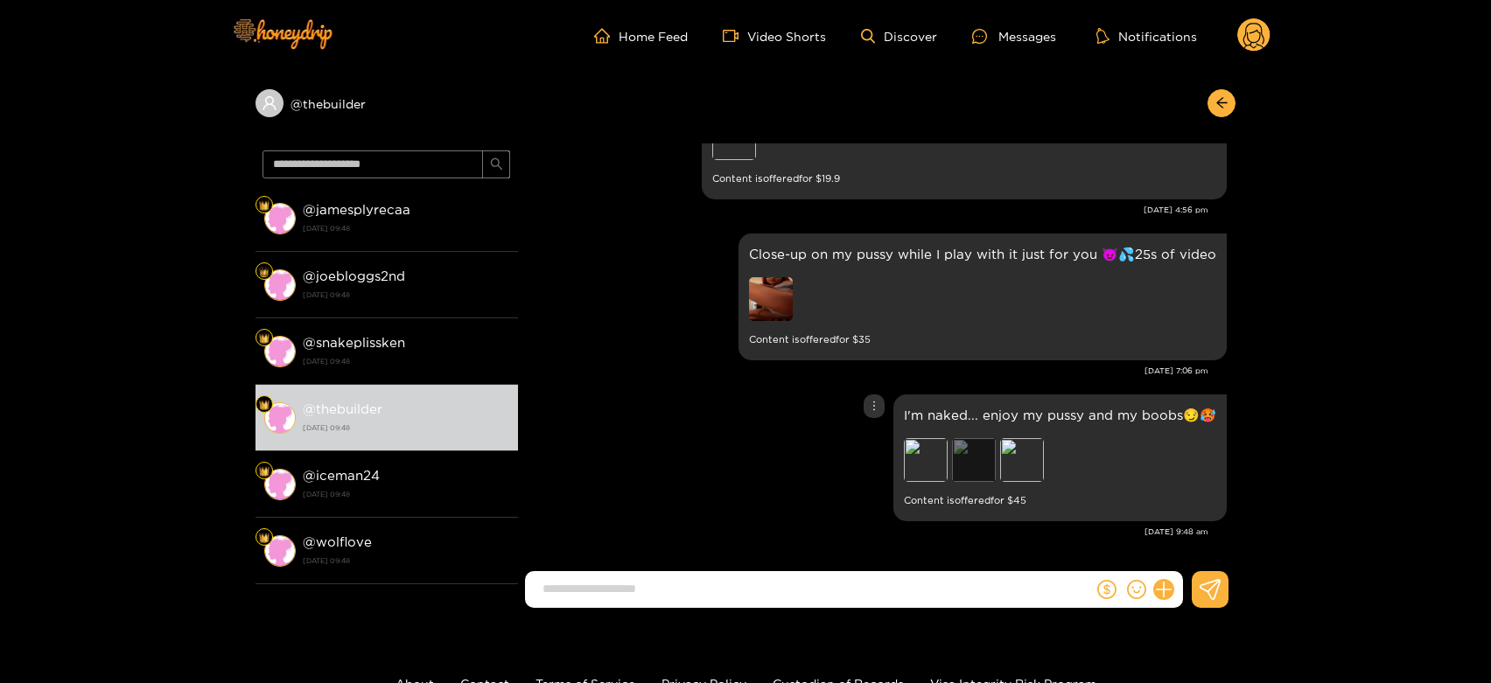
click at [967, 471] on div "Preview" at bounding box center [974, 460] width 44 height 44
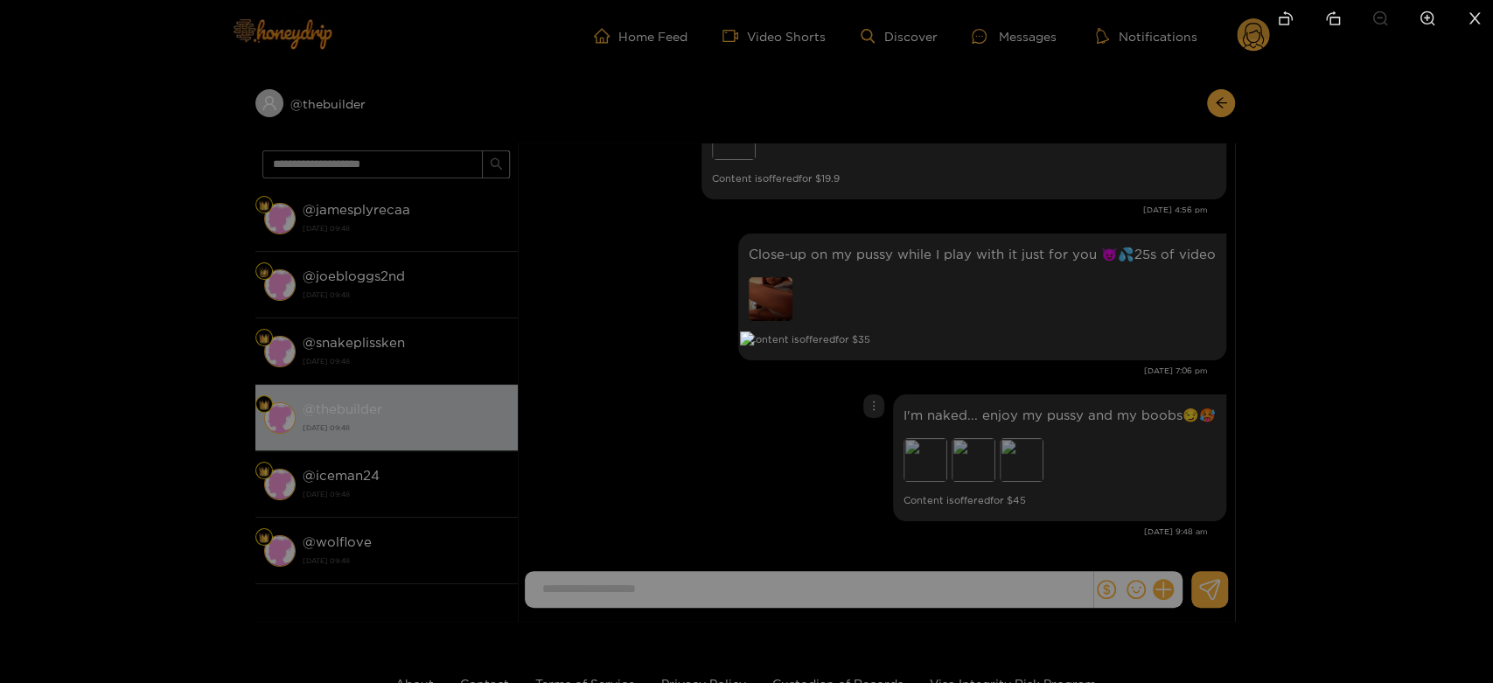
click at [1054, 441] on div at bounding box center [746, 341] width 1493 height 683
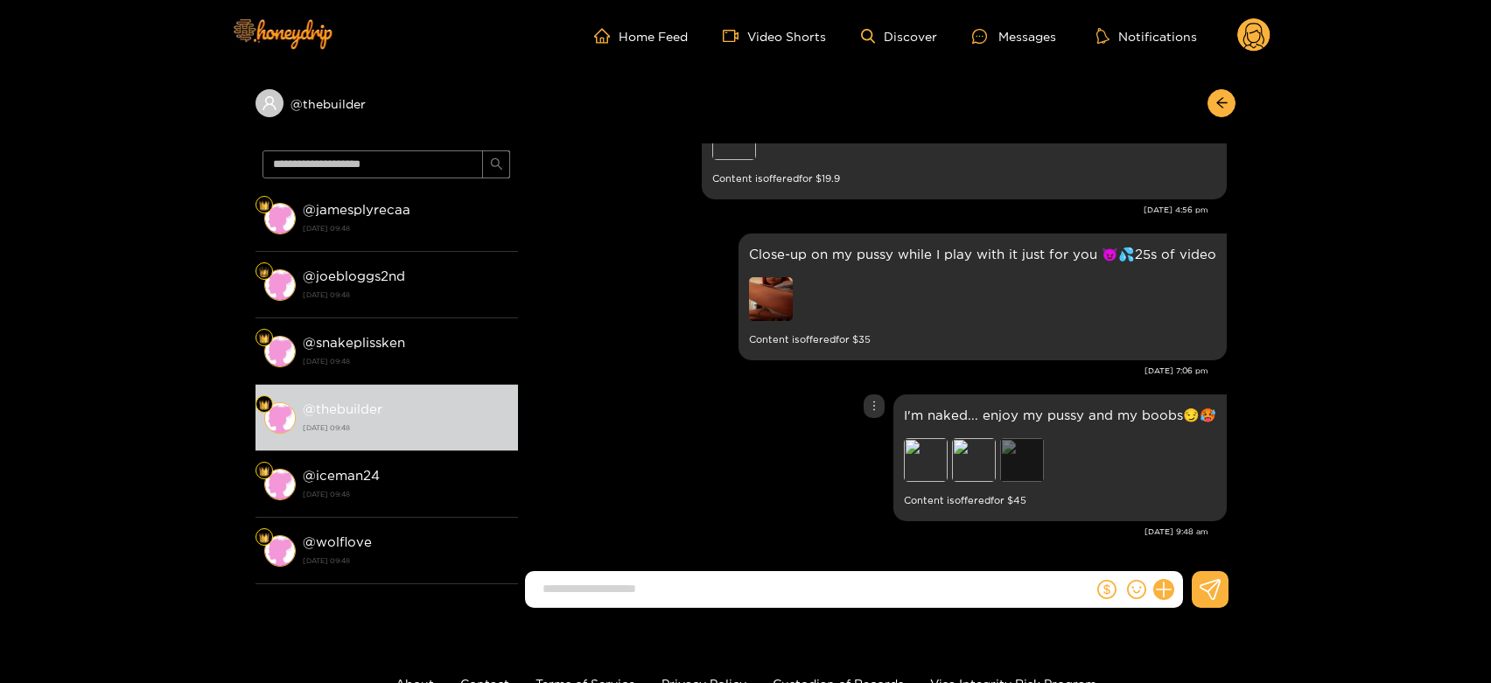
click at [1036, 443] on div "Preview" at bounding box center [1022, 460] width 44 height 44
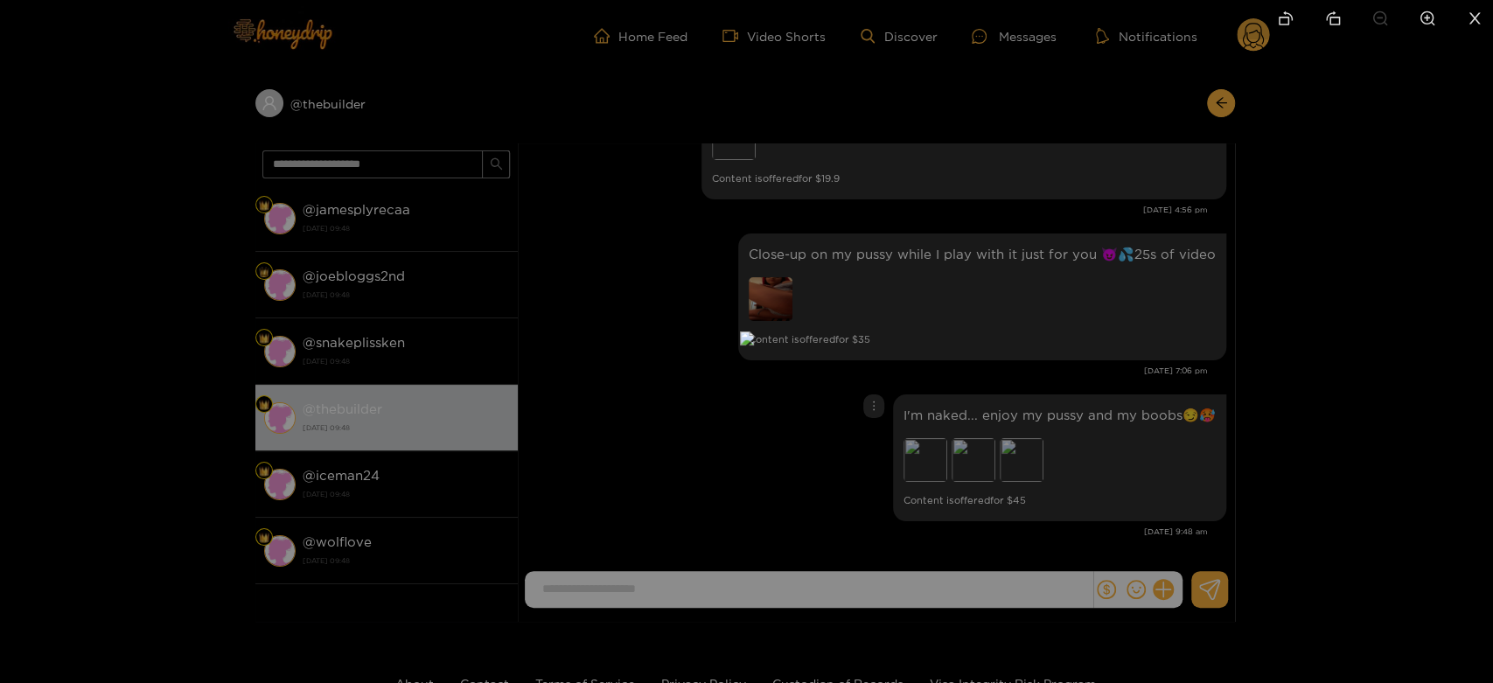
click at [1163, 420] on div at bounding box center [746, 341] width 1493 height 683
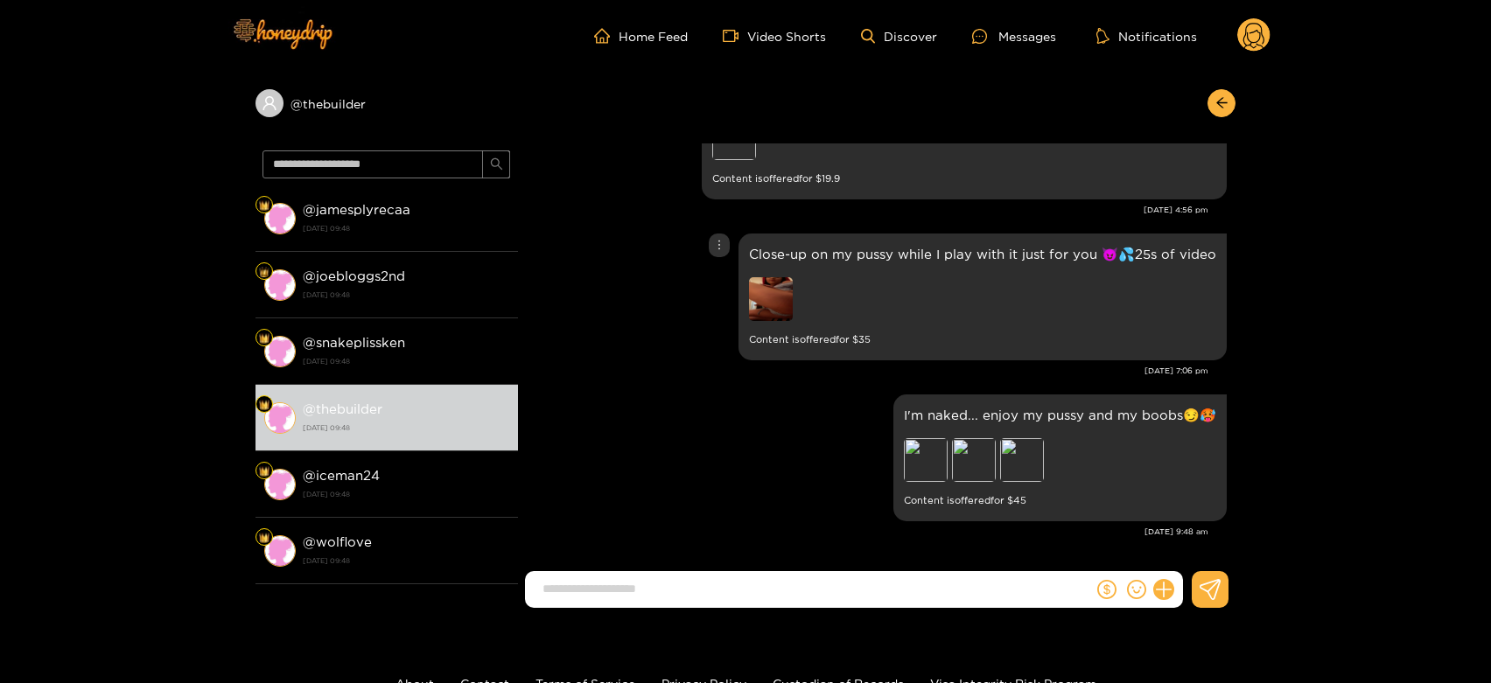
click at [784, 307] on img at bounding box center [771, 299] width 44 height 44
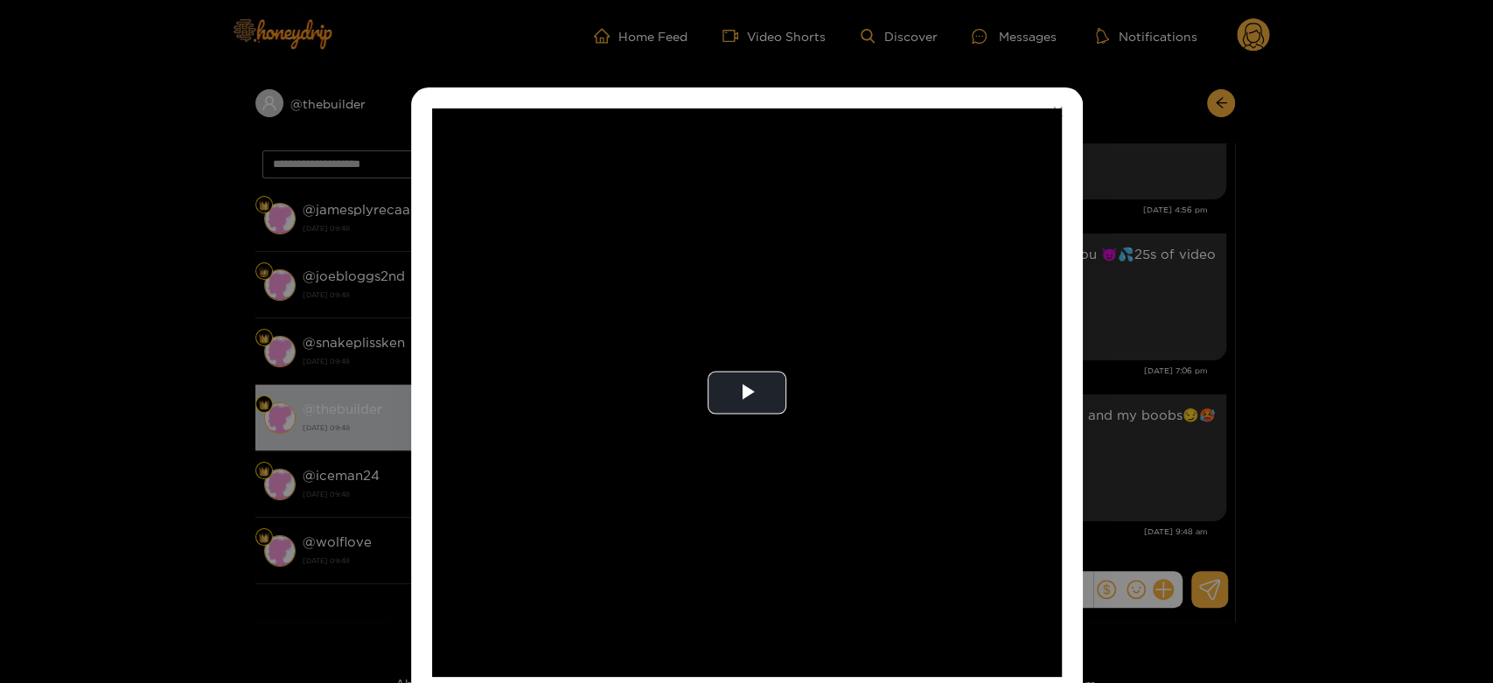
click at [1220, 315] on div "**********" at bounding box center [746, 341] width 1493 height 683
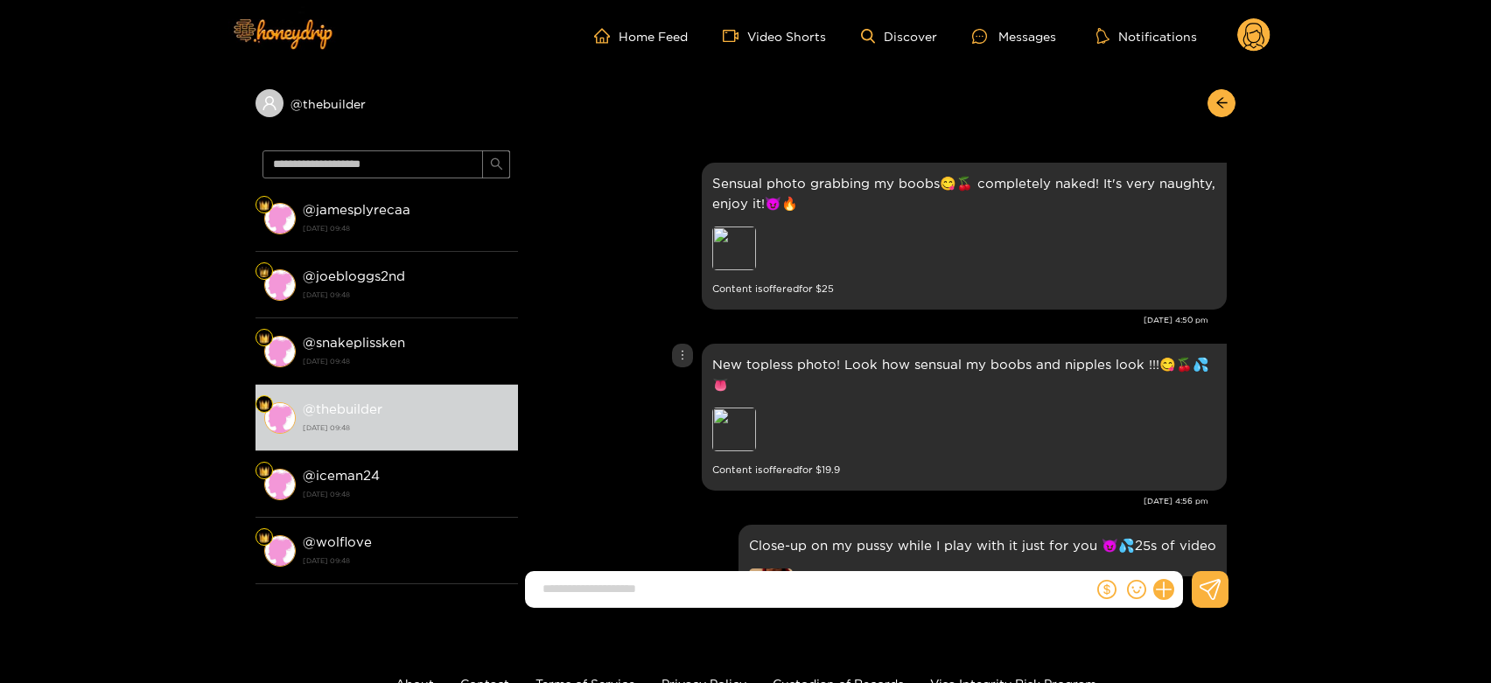
scroll to position [3425, 0]
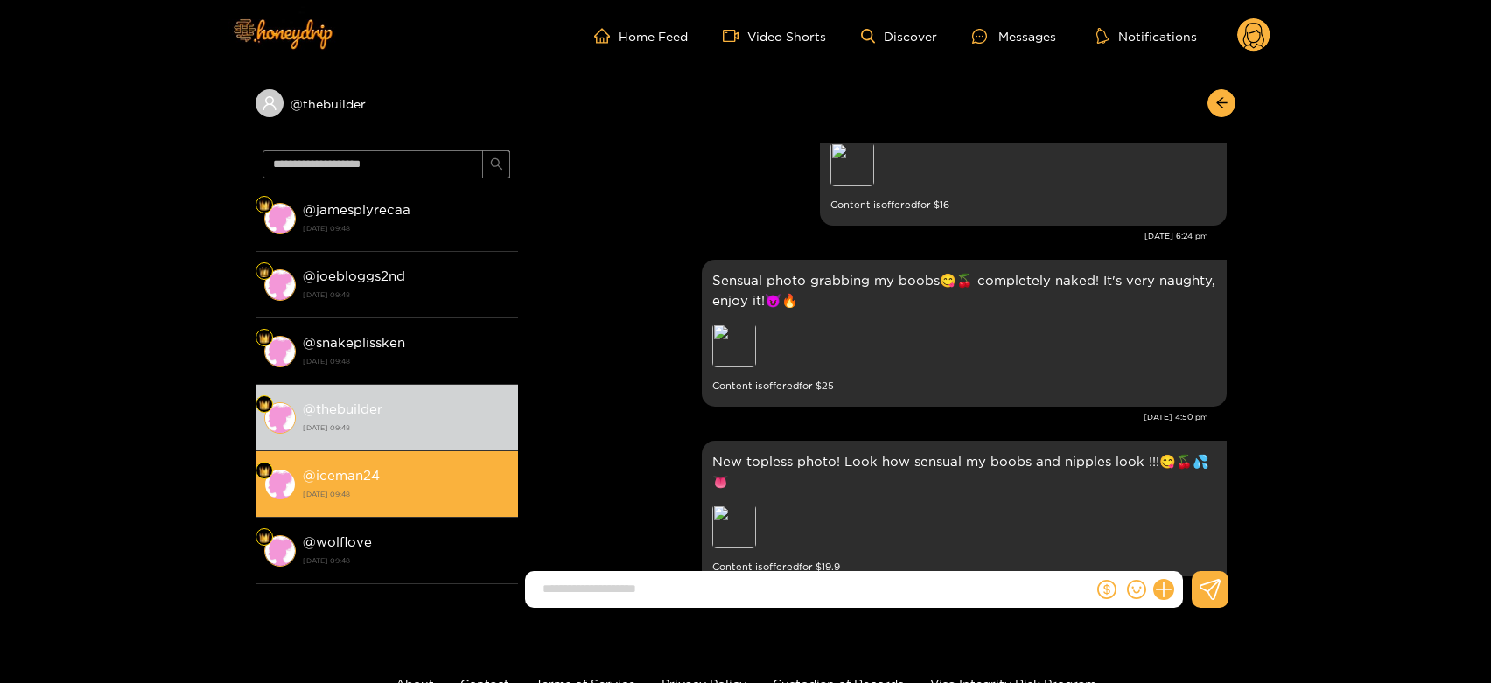
click at [354, 460] on li "@ iceman24 [DATE] 09:48" at bounding box center [386, 484] width 262 height 66
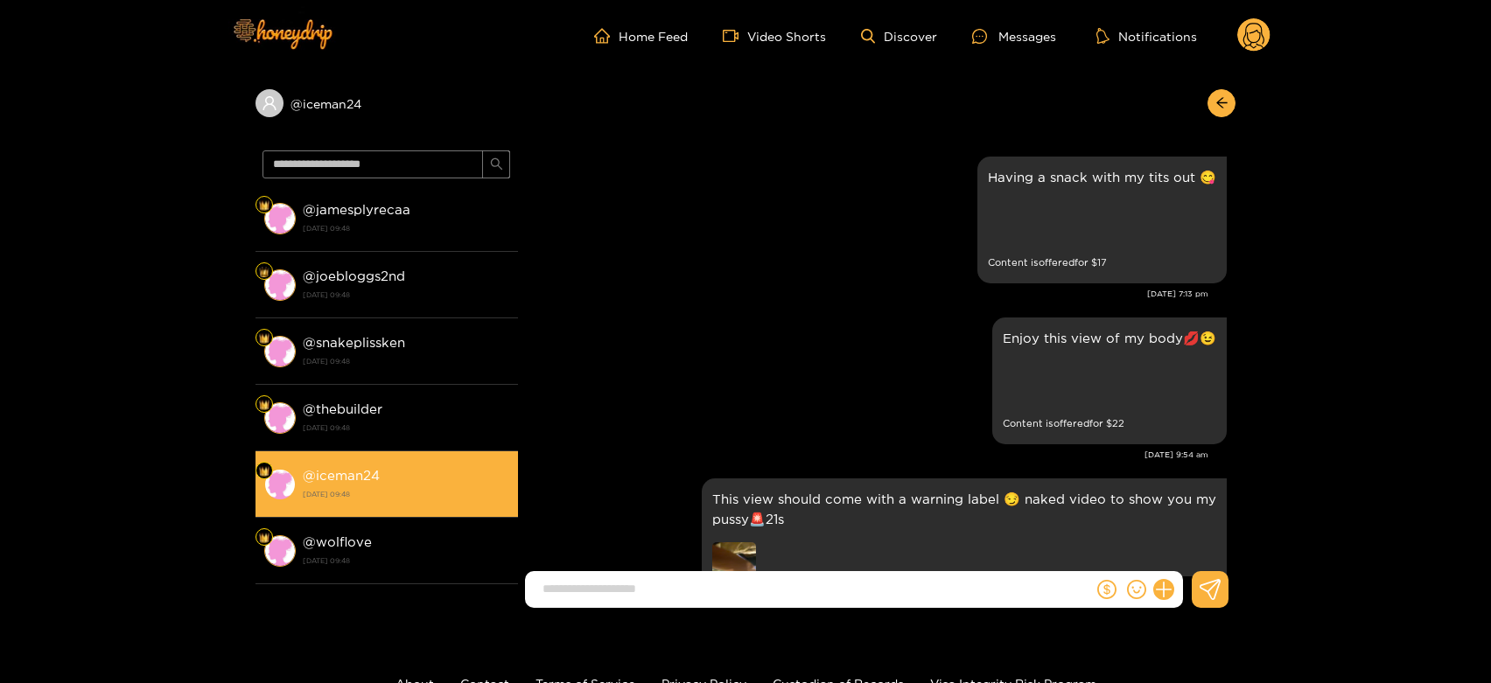
scroll to position [3814, 0]
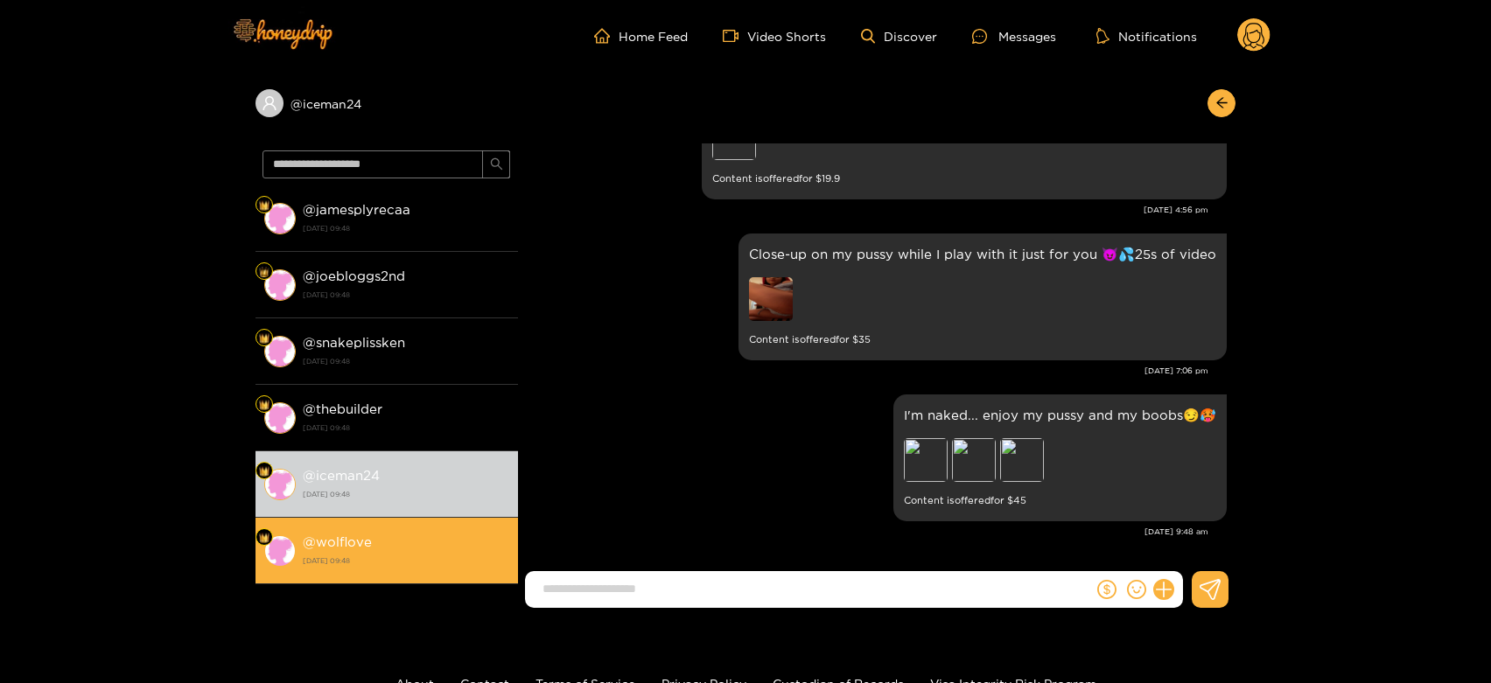
click at [301, 553] on li "@ wolflove [DATE] 09:48" at bounding box center [386, 551] width 262 height 66
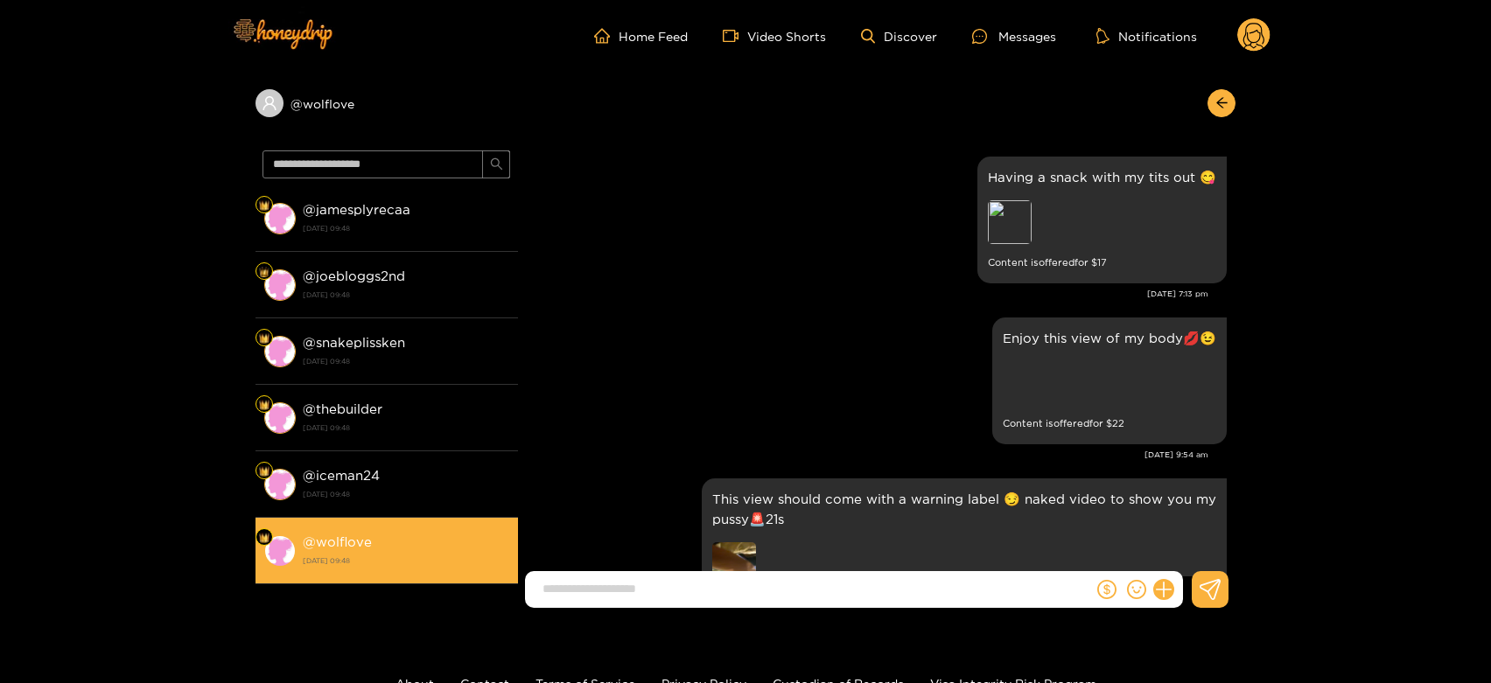
scroll to position [3814, 0]
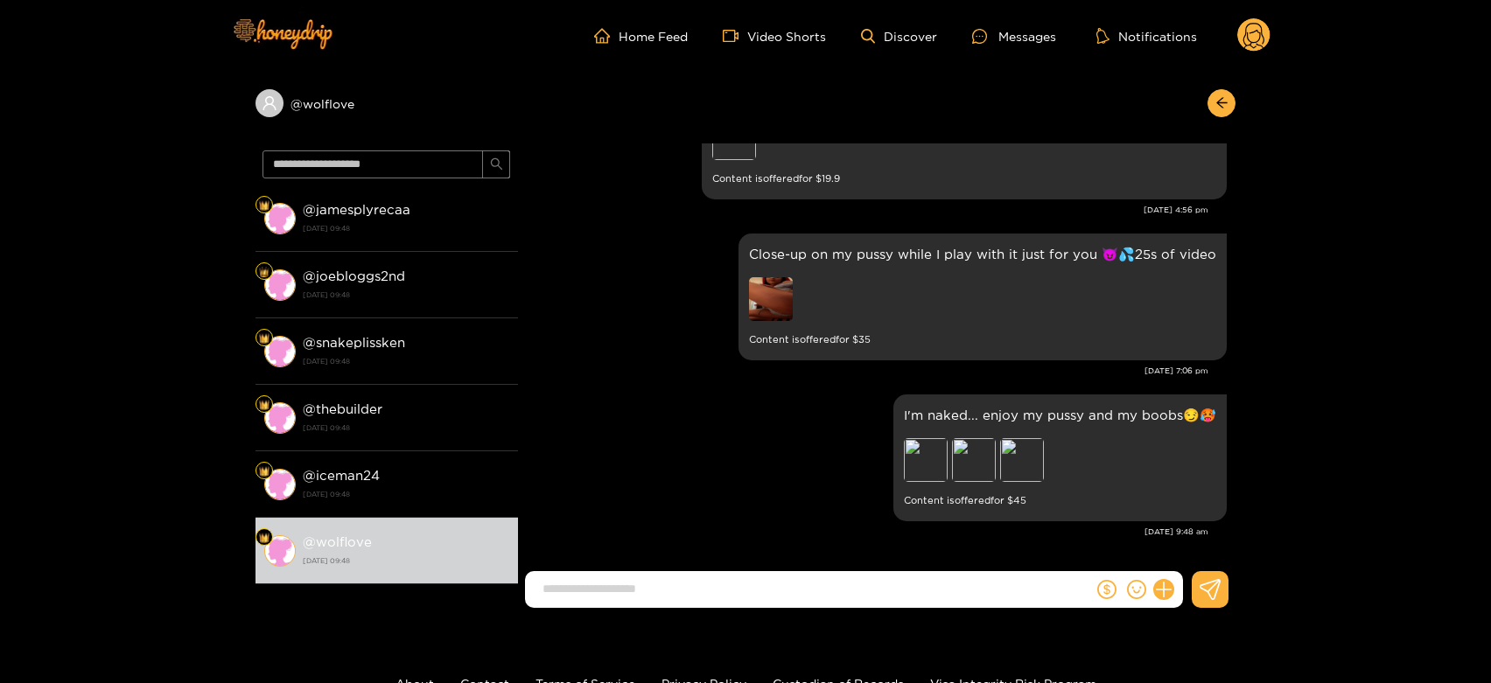
click at [1244, 29] on circle at bounding box center [1253, 34] width 33 height 33
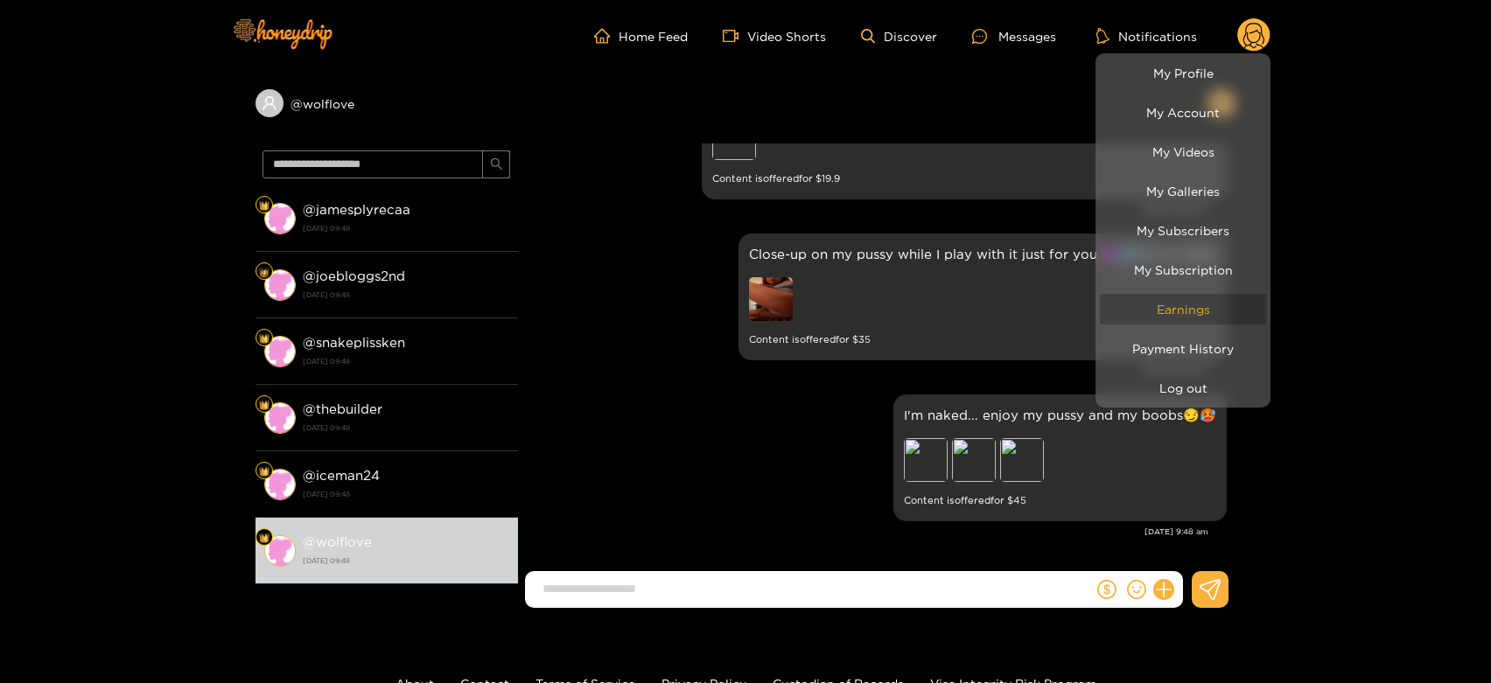
click at [1212, 300] on link "Earnings" at bounding box center [1183, 309] width 166 height 31
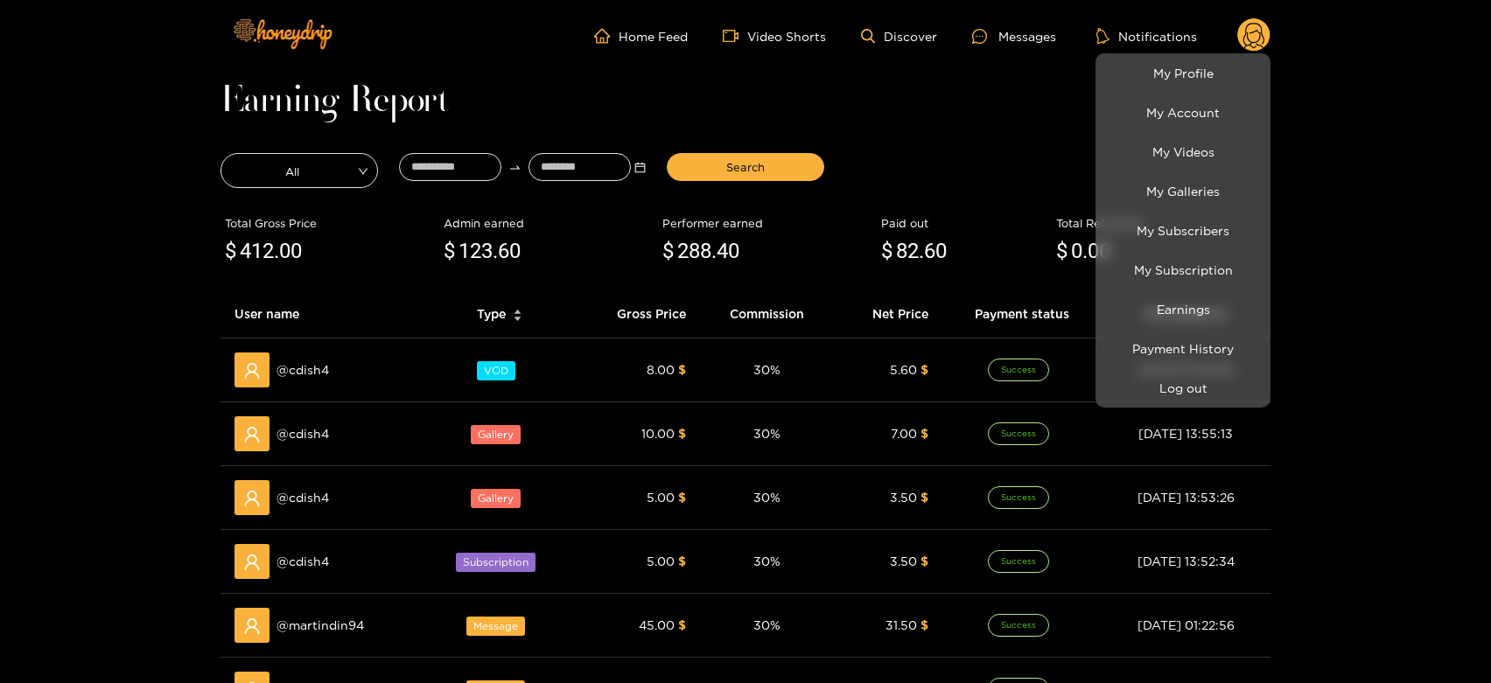
click at [310, 428] on div at bounding box center [745, 341] width 1491 height 683
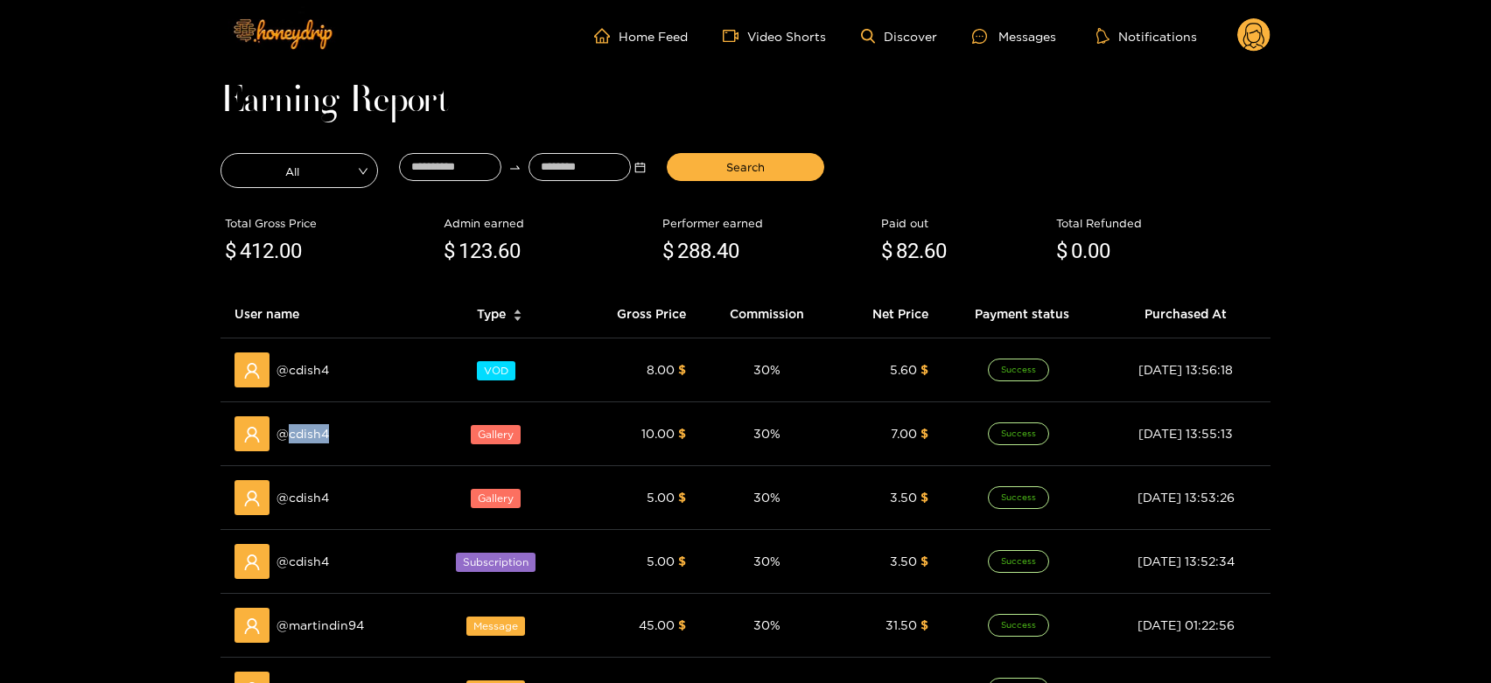
click at [310, 428] on span "@ cdish4" at bounding box center [302, 433] width 52 height 19
copy span "cdish4"
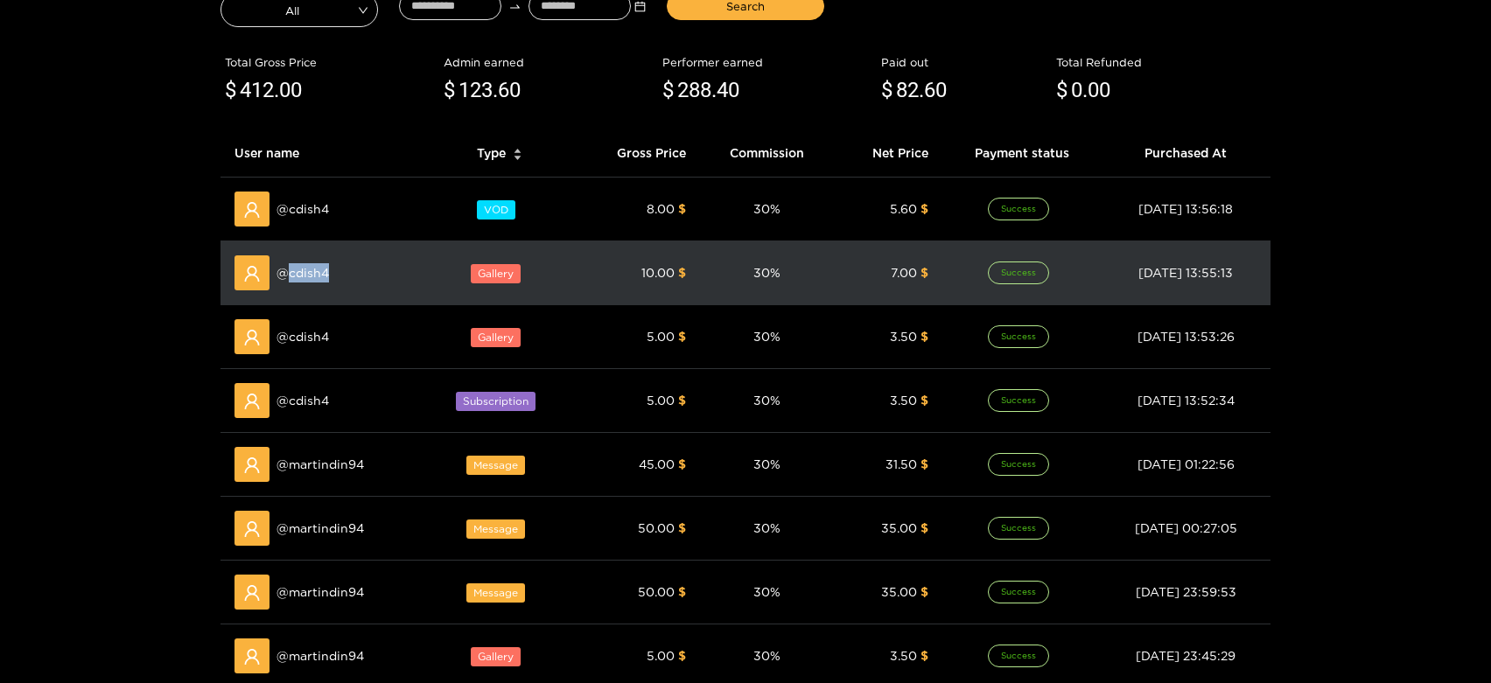
scroll to position [194, 0]
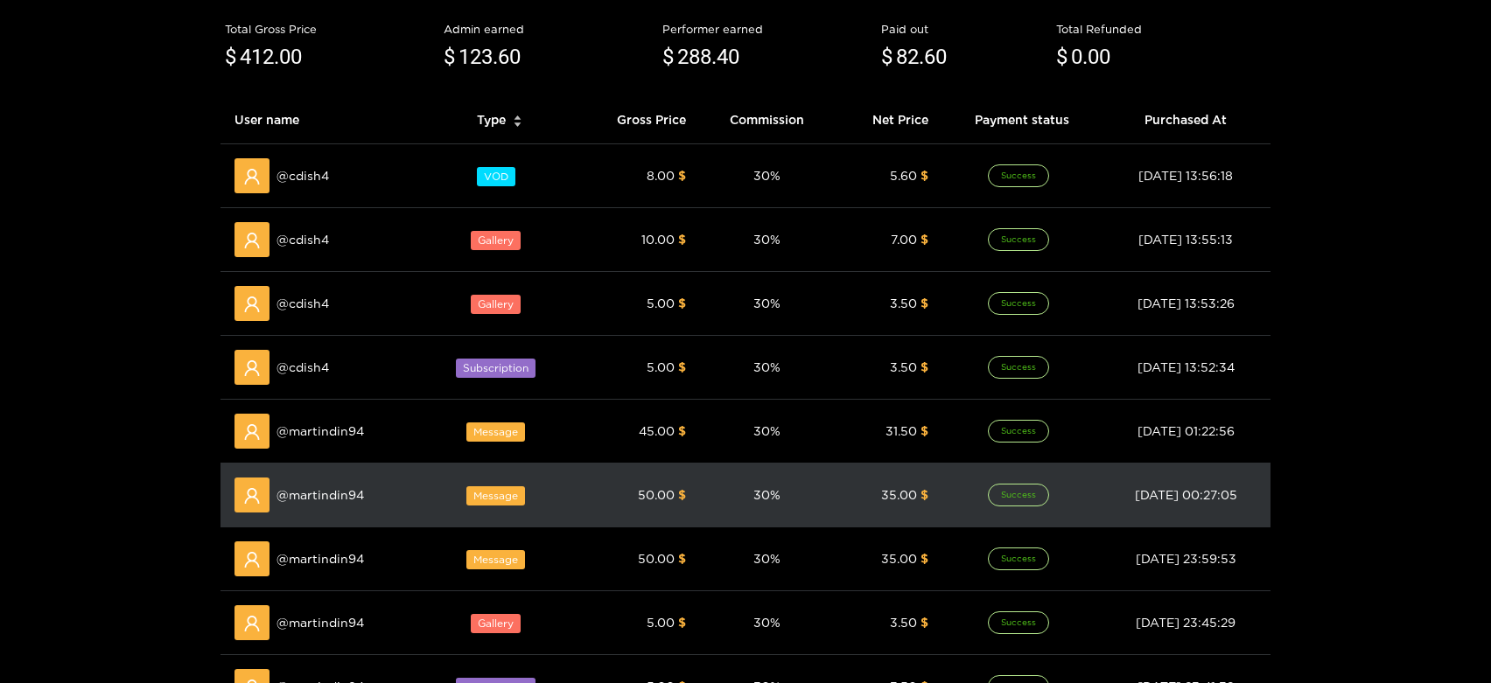
click at [351, 494] on span "@ martindin94" at bounding box center [319, 494] width 87 height 19
copy span "martindin94"
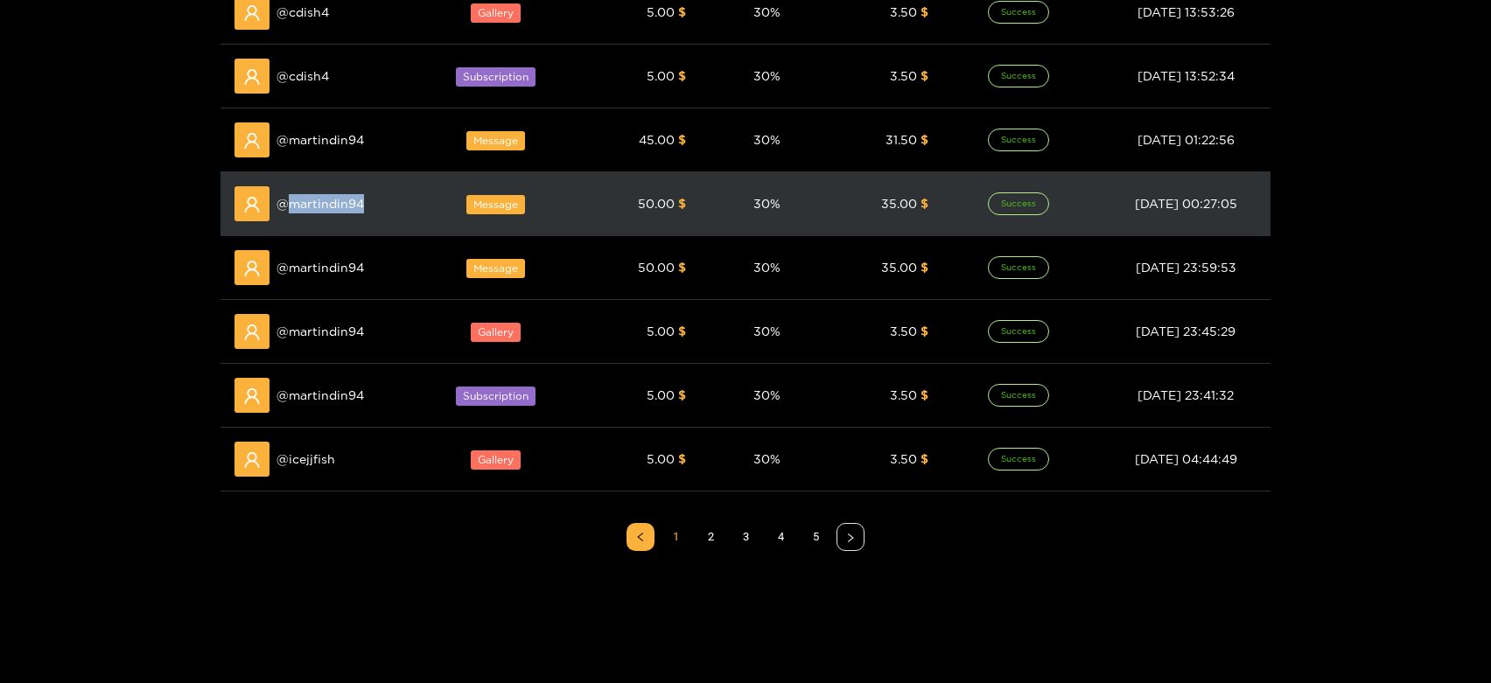
scroll to position [0, 0]
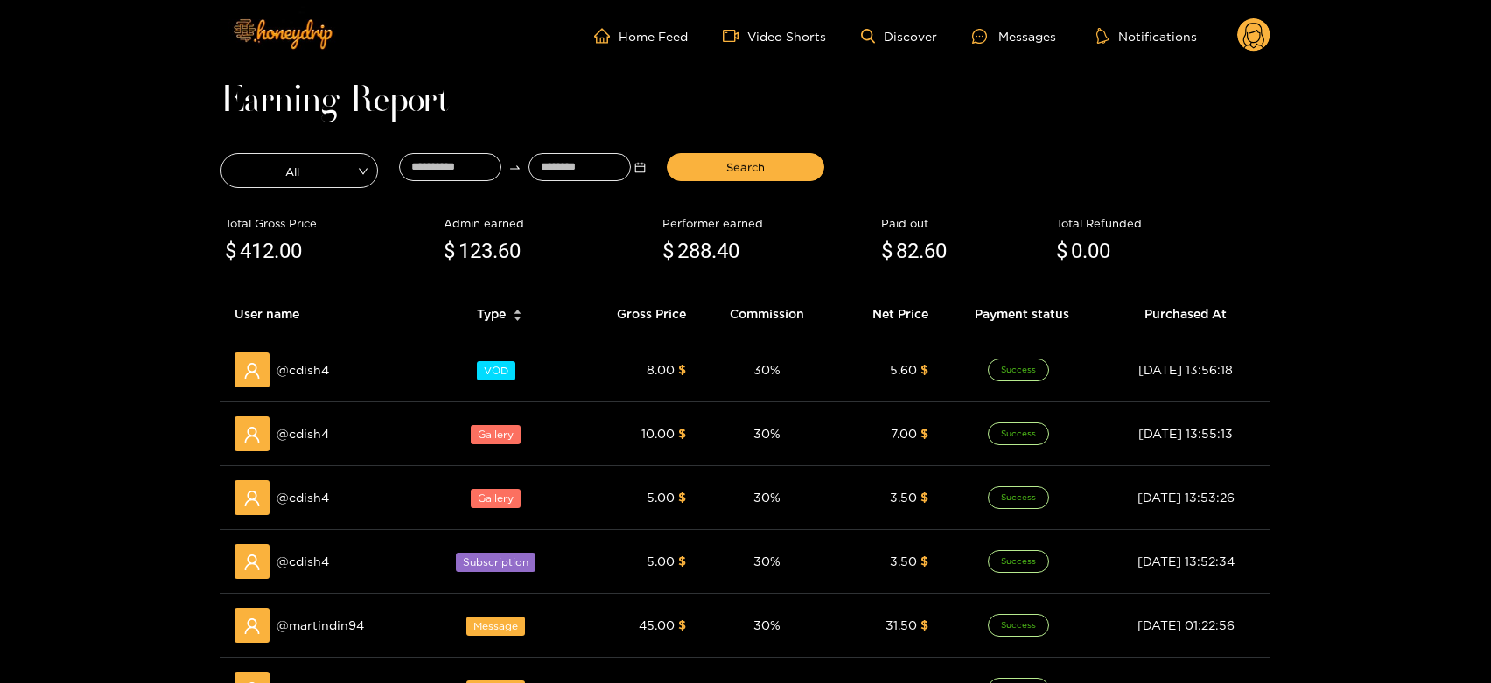
click at [994, 32] on div at bounding box center [985, 36] width 26 height 15
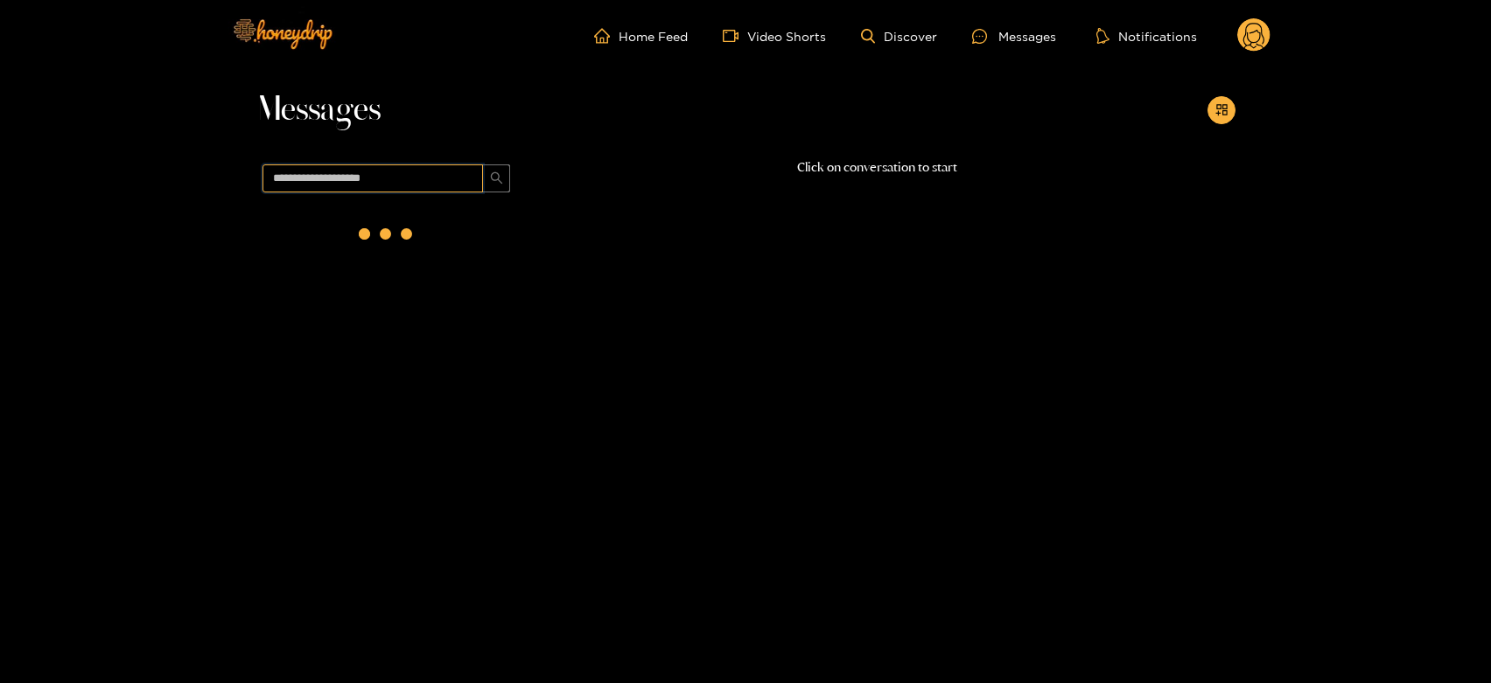
click at [409, 189] on input "text" at bounding box center [372, 178] width 220 height 28
paste input "**********"
click at [395, 240] on strong "[DATE] 09:48" at bounding box center [406, 242] width 206 height 16
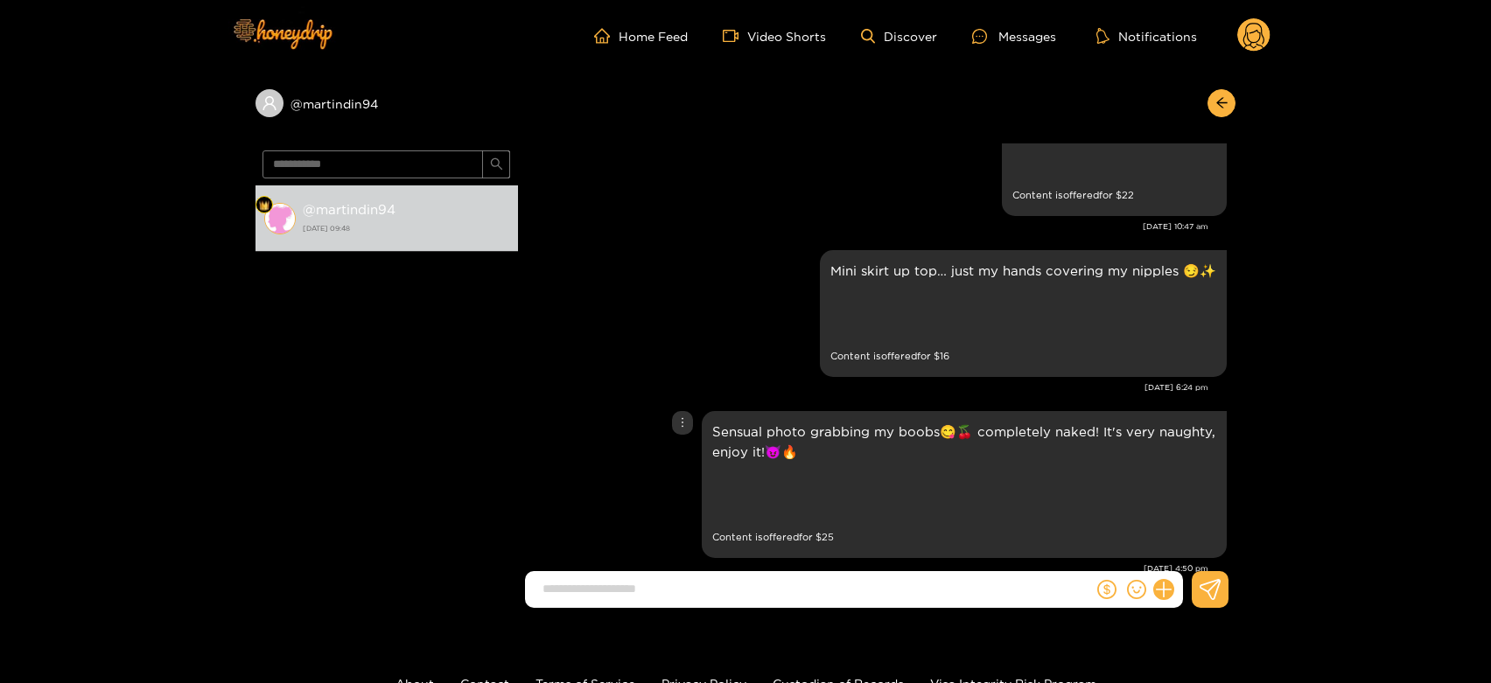
scroll to position [2844, 0]
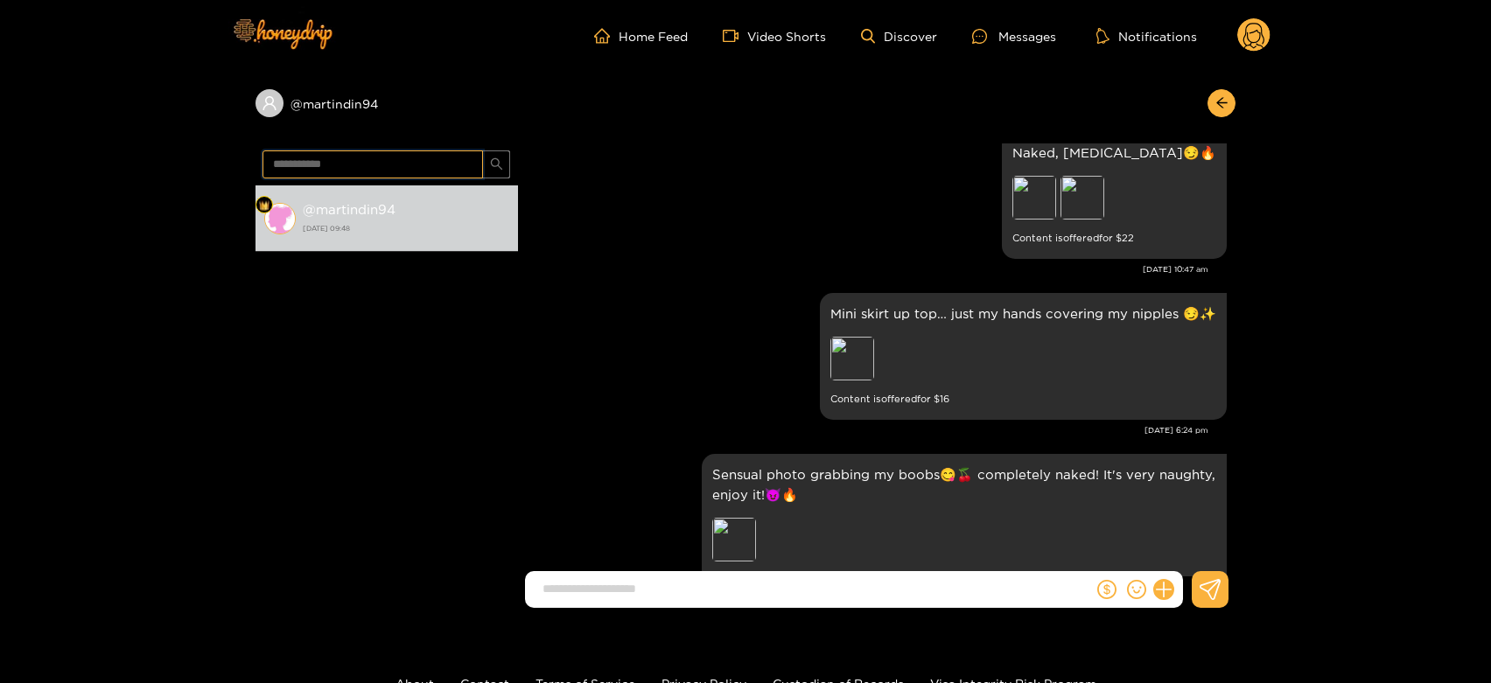
click at [325, 160] on input "**********" at bounding box center [372, 164] width 220 height 28
paste input "text"
type input "******"
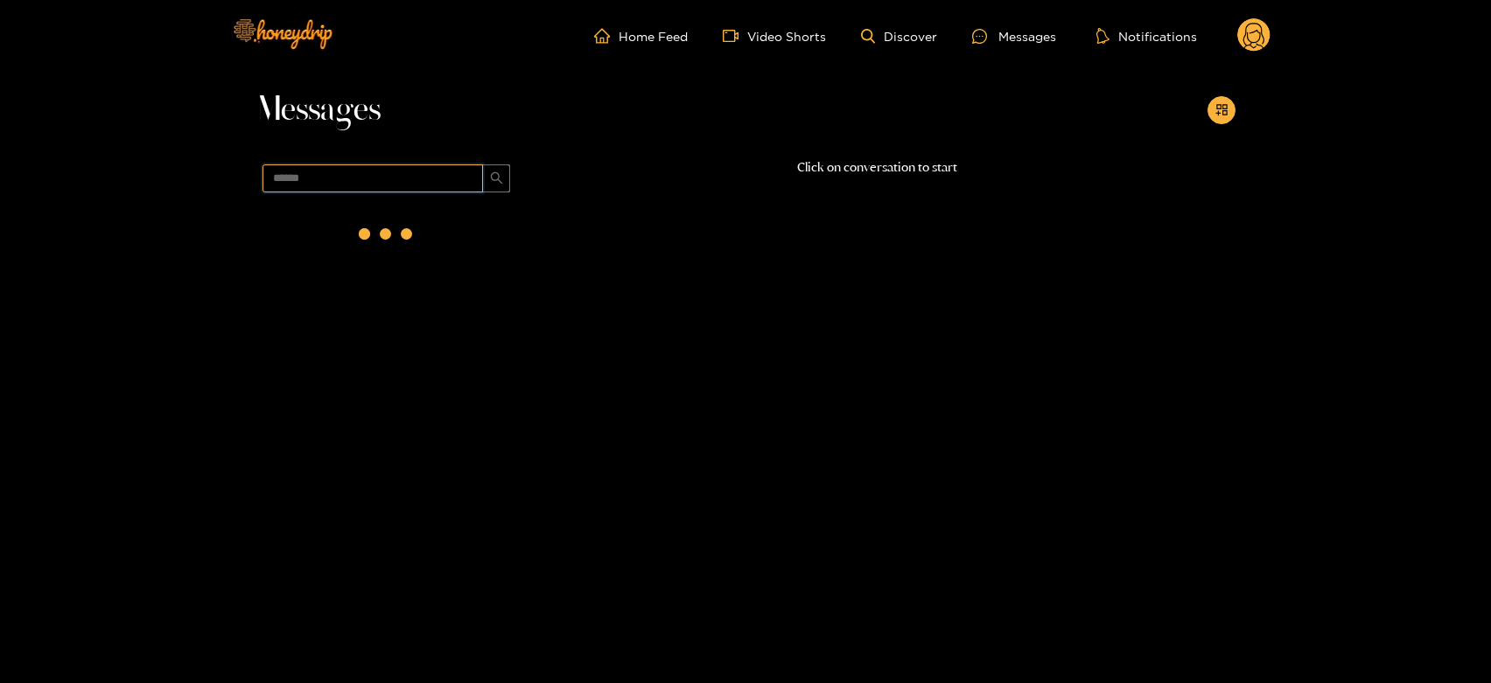
scroll to position [0, 0]
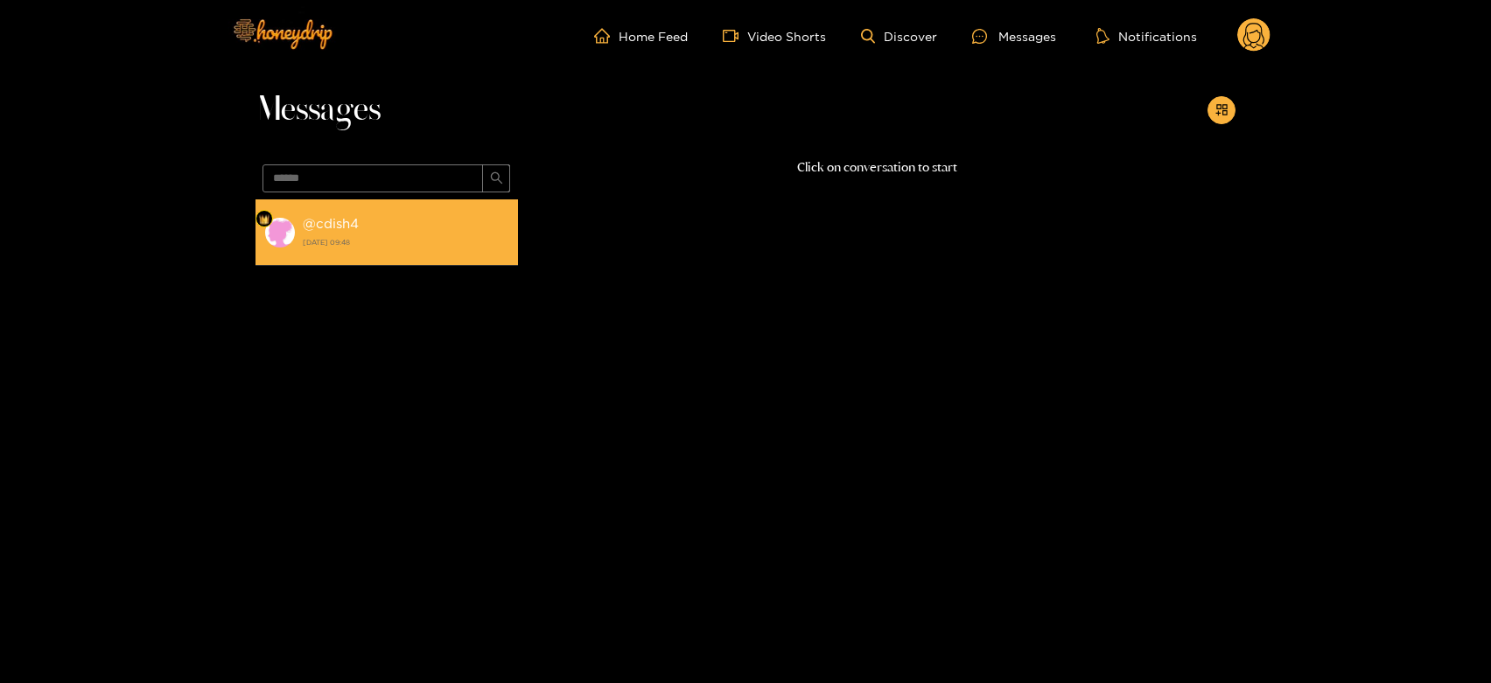
click at [363, 257] on li "@ cdish4 [DATE] 09:48" at bounding box center [386, 232] width 262 height 66
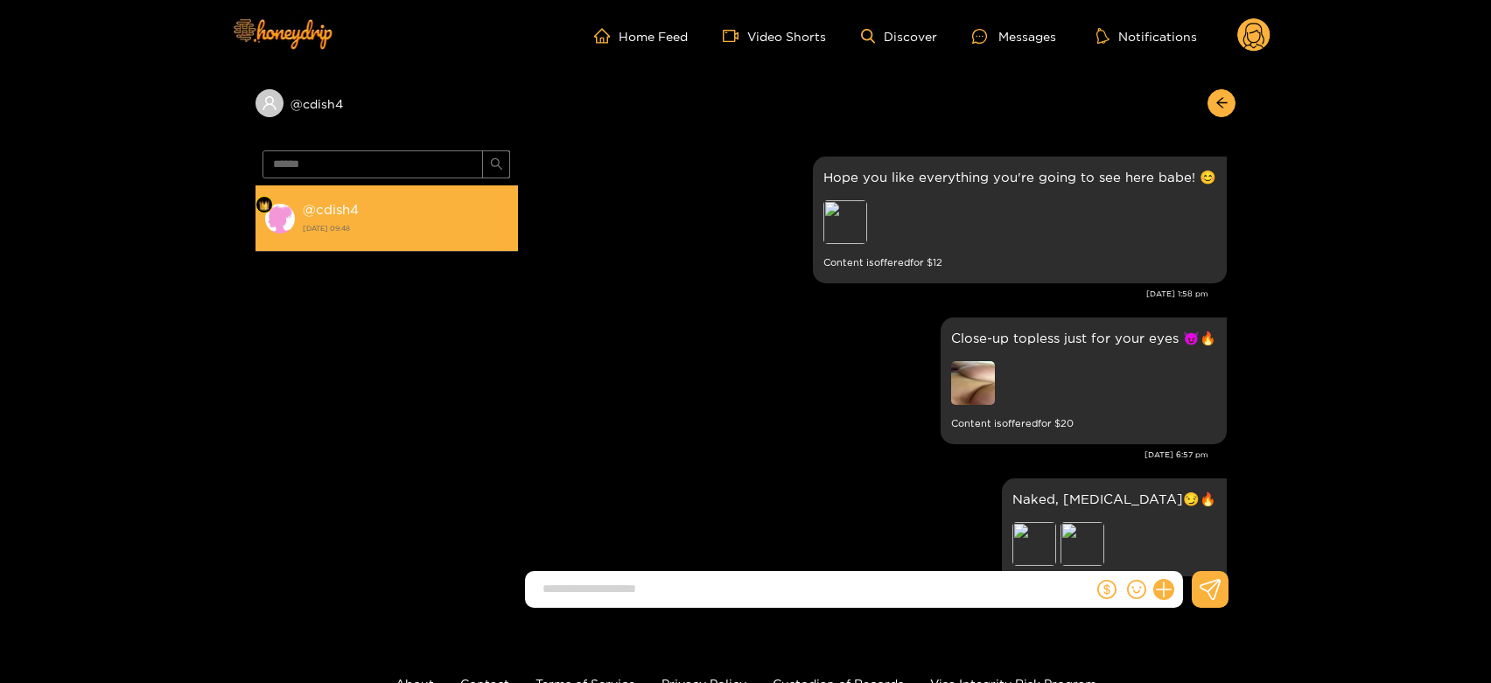
scroll to position [930, 0]
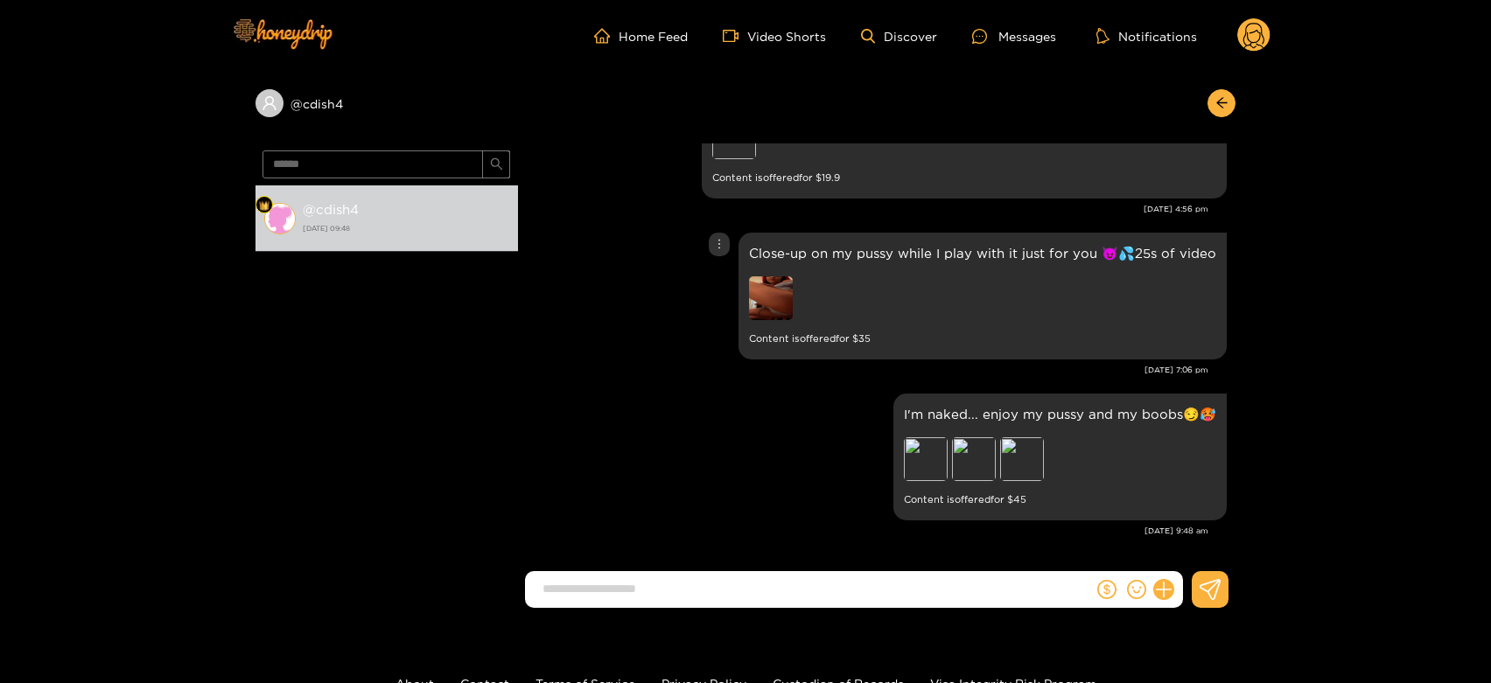
click at [775, 313] on img at bounding box center [771, 298] width 44 height 44
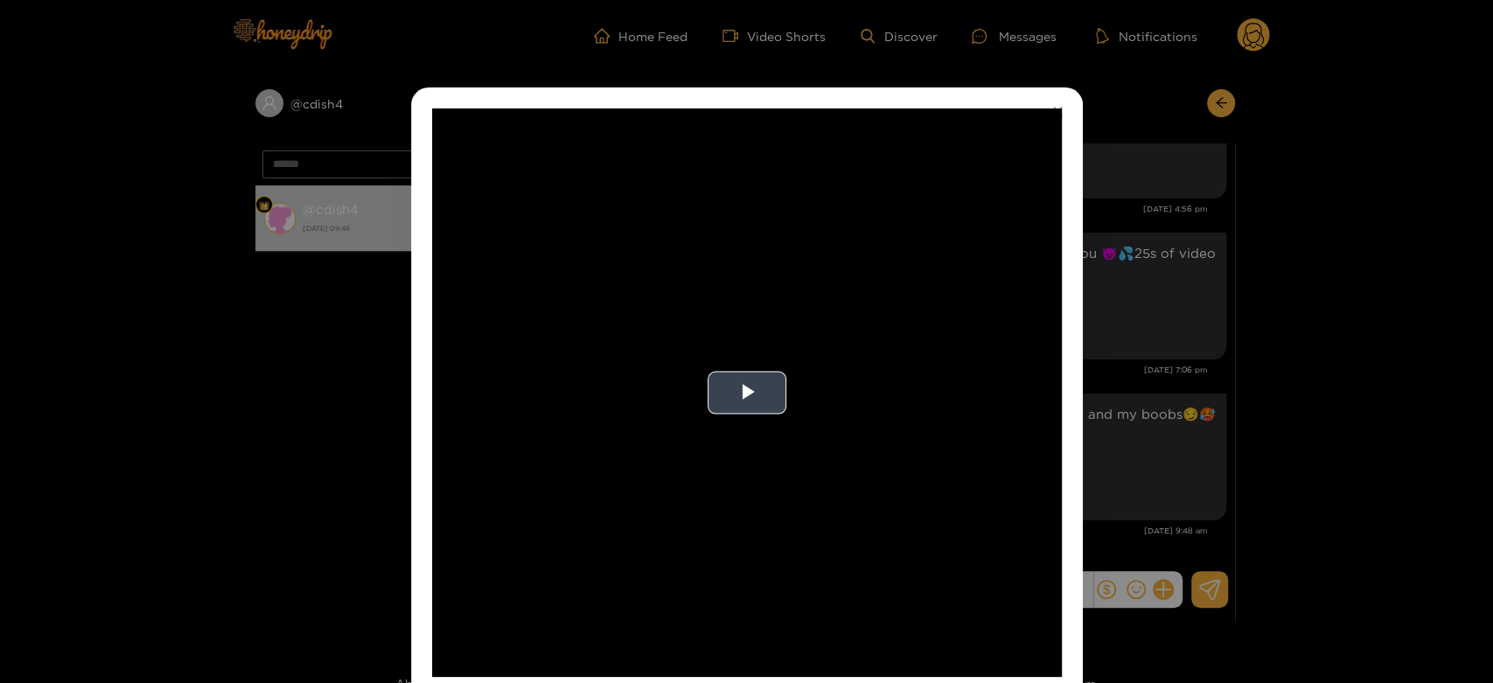
click at [704, 361] on video "Video Player" at bounding box center [747, 392] width 630 height 569
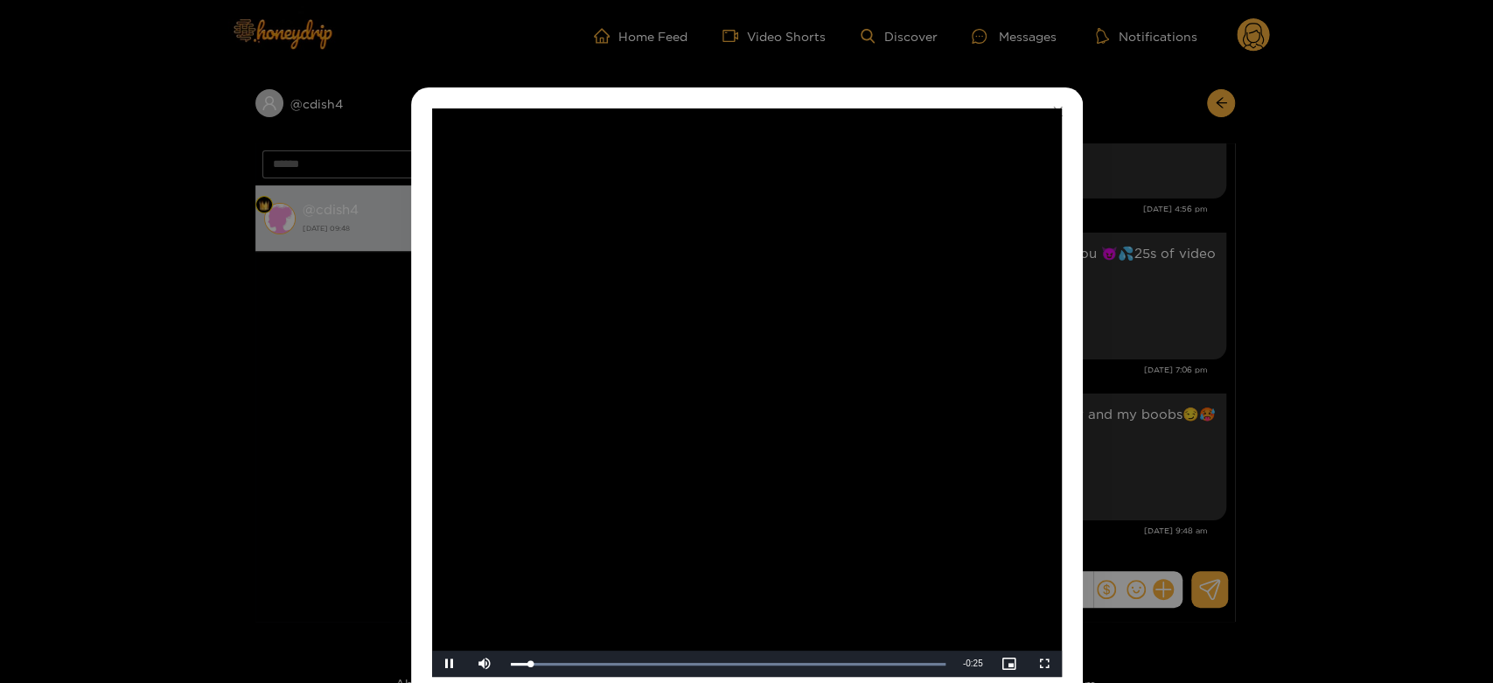
click at [704, 361] on video "Video Player" at bounding box center [747, 392] width 630 height 569
click at [1162, 389] on div "**********" at bounding box center [746, 341] width 1493 height 683
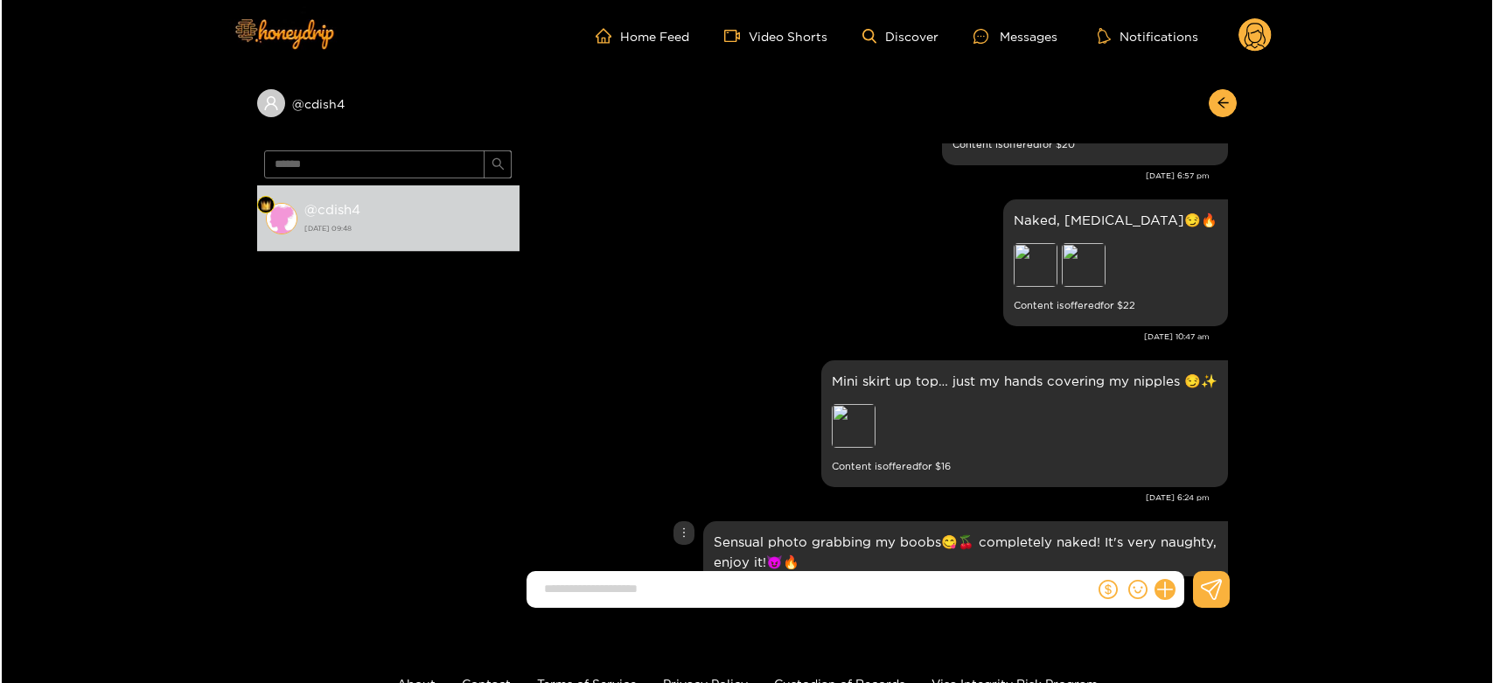
scroll to position [249, 0]
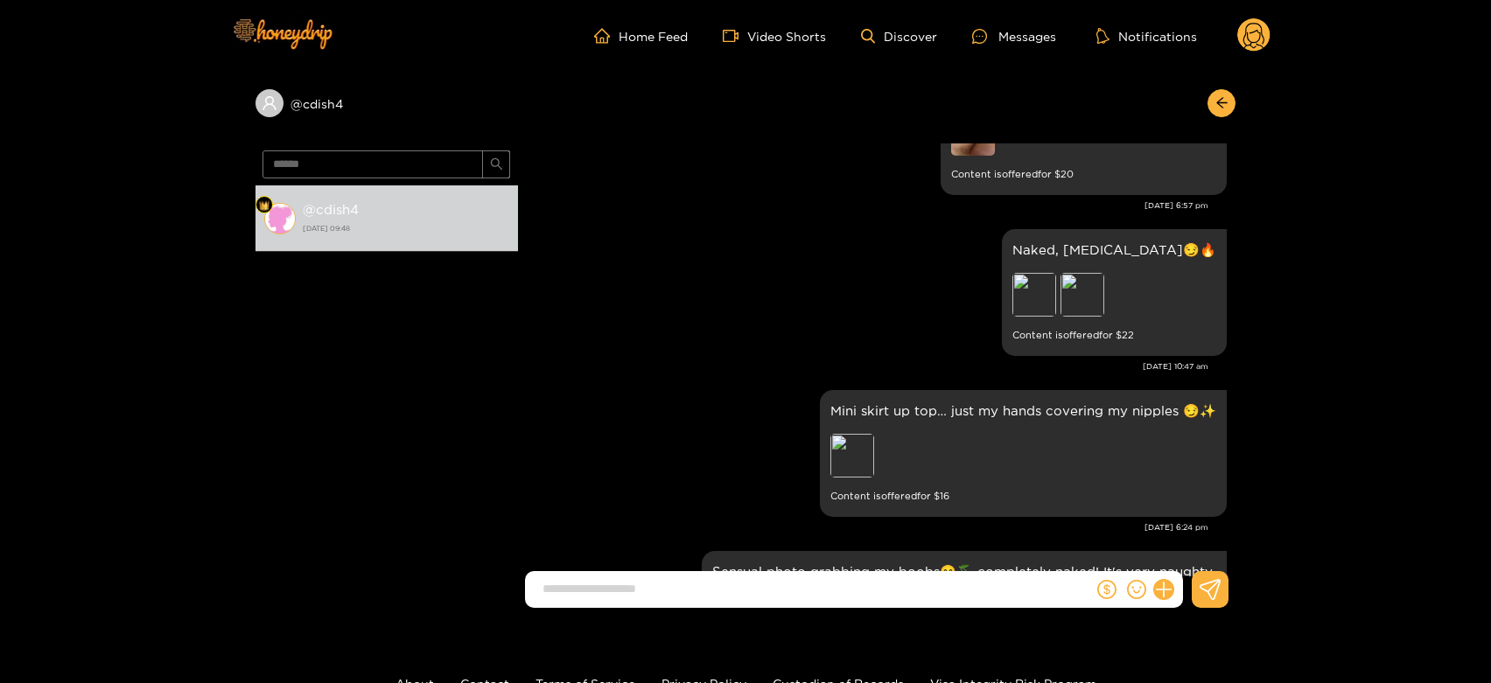
click at [1243, 24] on circle at bounding box center [1253, 34] width 33 height 33
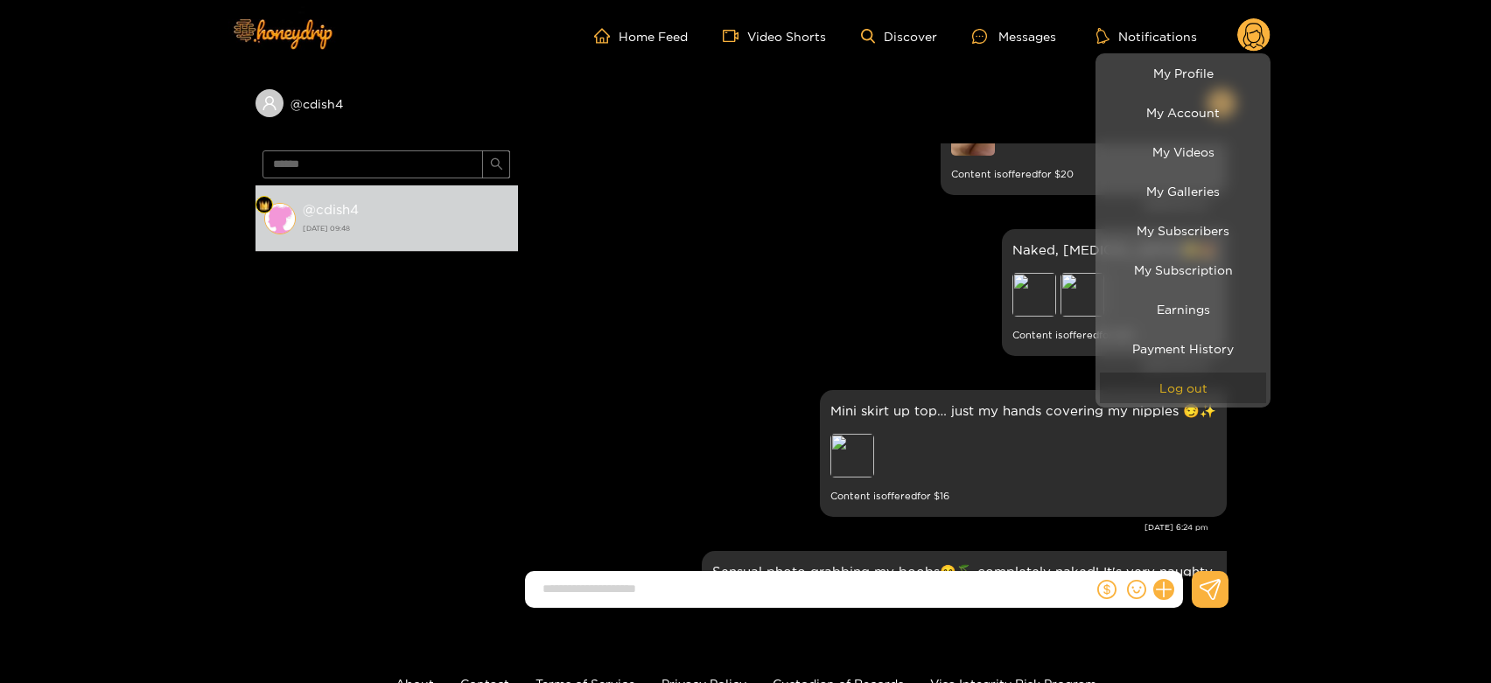
click at [1186, 395] on button "Log out" at bounding box center [1183, 388] width 166 height 31
